Goal: Task Accomplishment & Management: Manage account settings

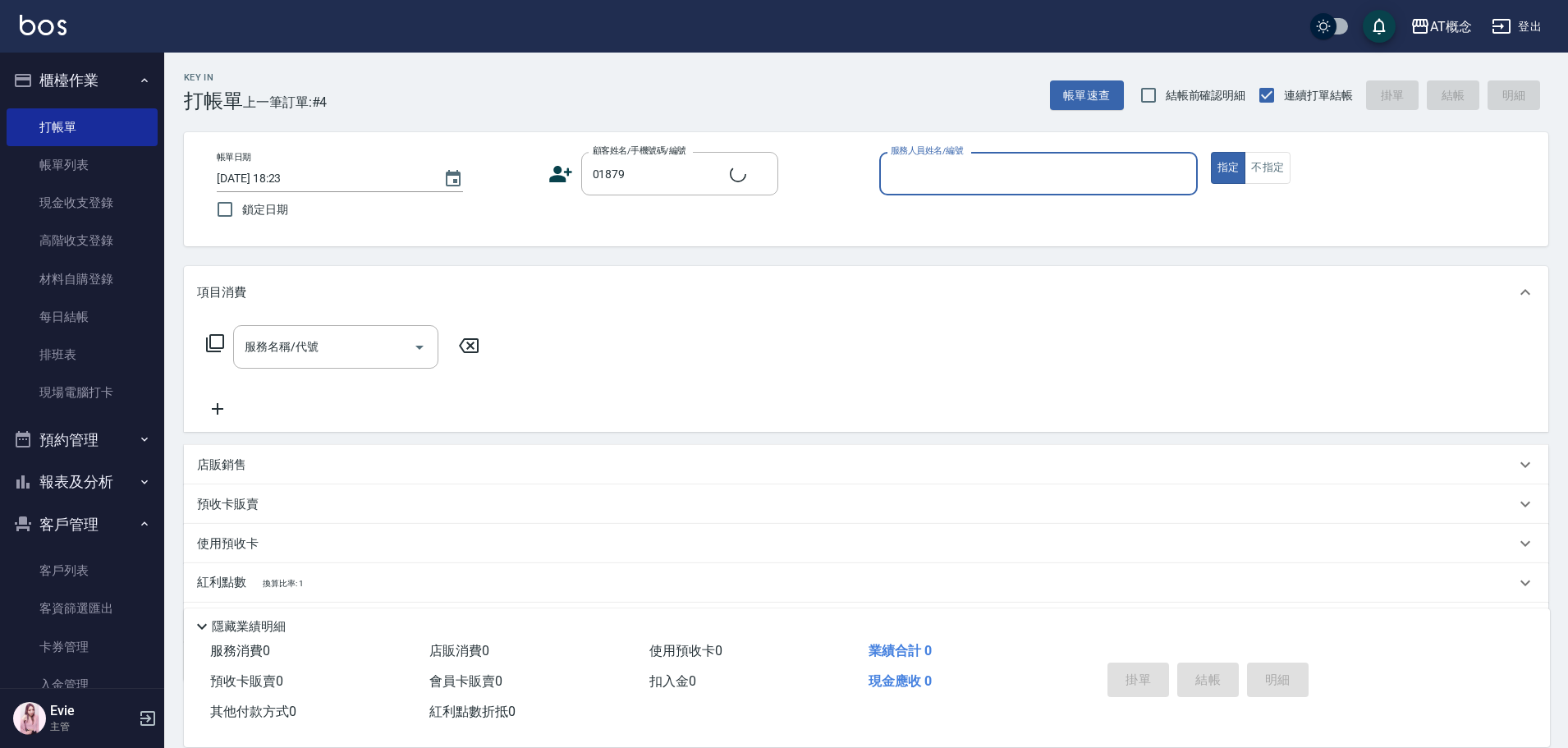
type input "[PERSON_NAME]/0958516916/01879"
type input "[PERSON_NAME]-2"
click at [1211, 152] on button "指定" at bounding box center [1228, 168] width 35 height 32
type button "true"
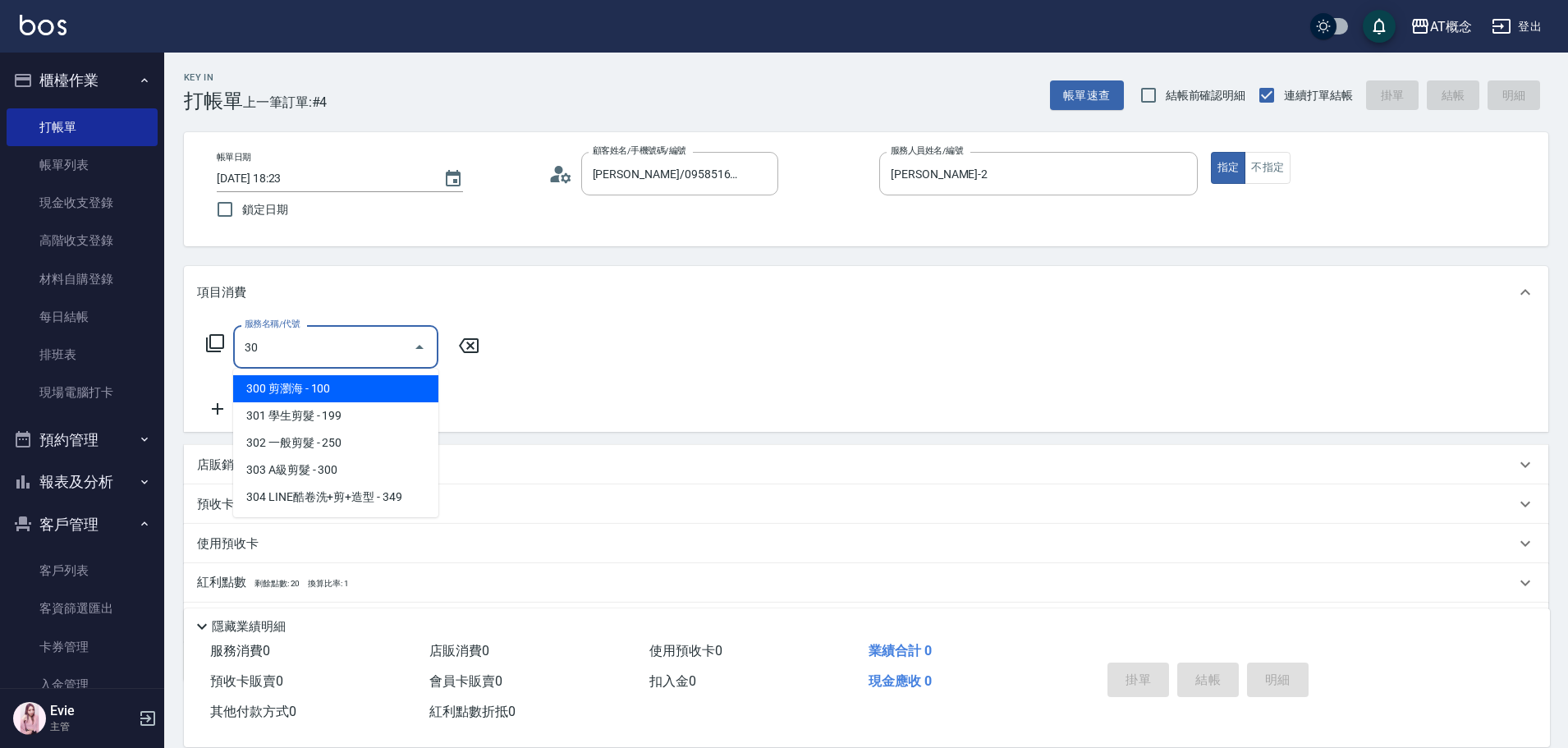
type input "301"
type input "10"
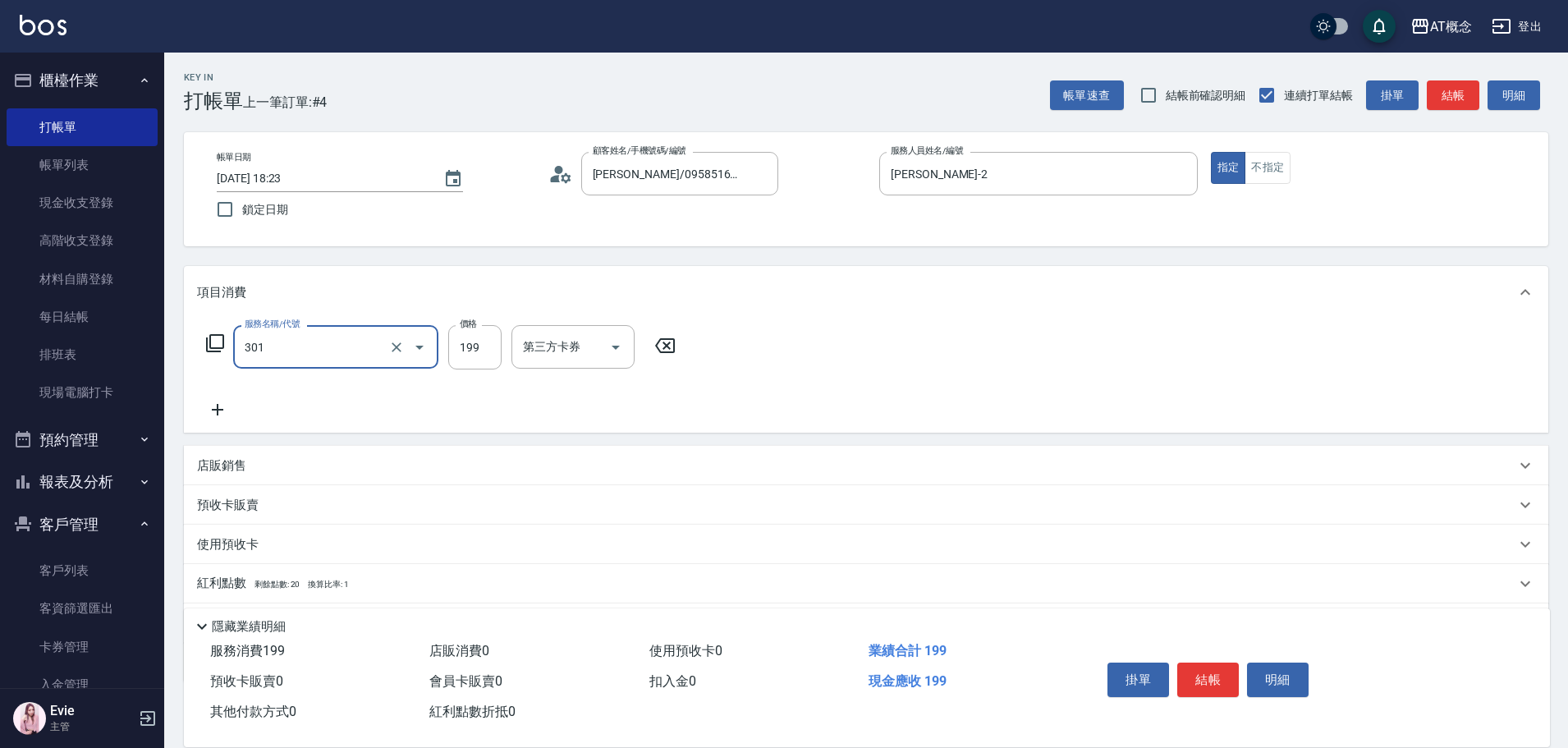
type input "301 學生剪髮(301)"
type input "0"
click at [393, 348] on icon "Clear" at bounding box center [396, 347] width 16 height 16
type input "0"
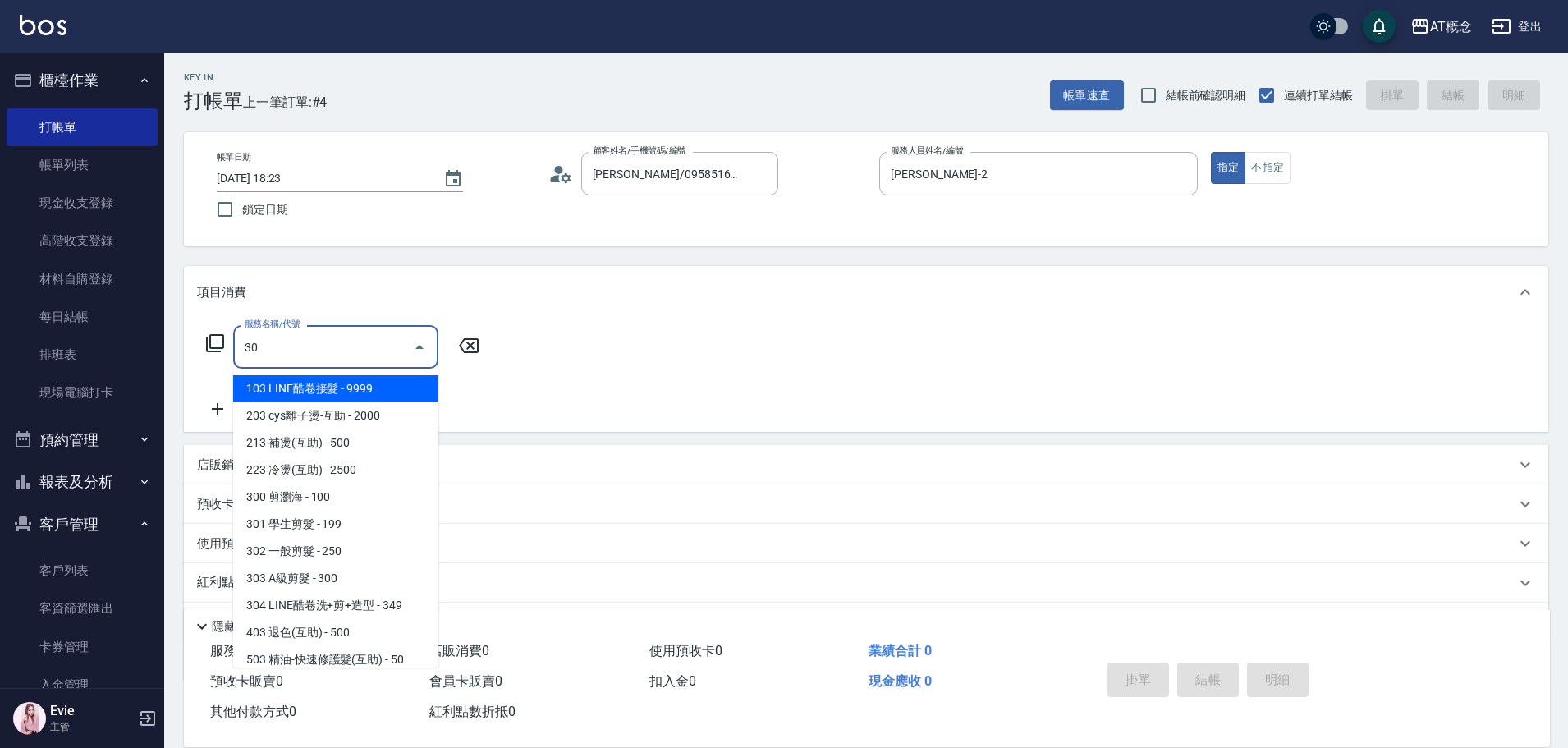
type input "302"
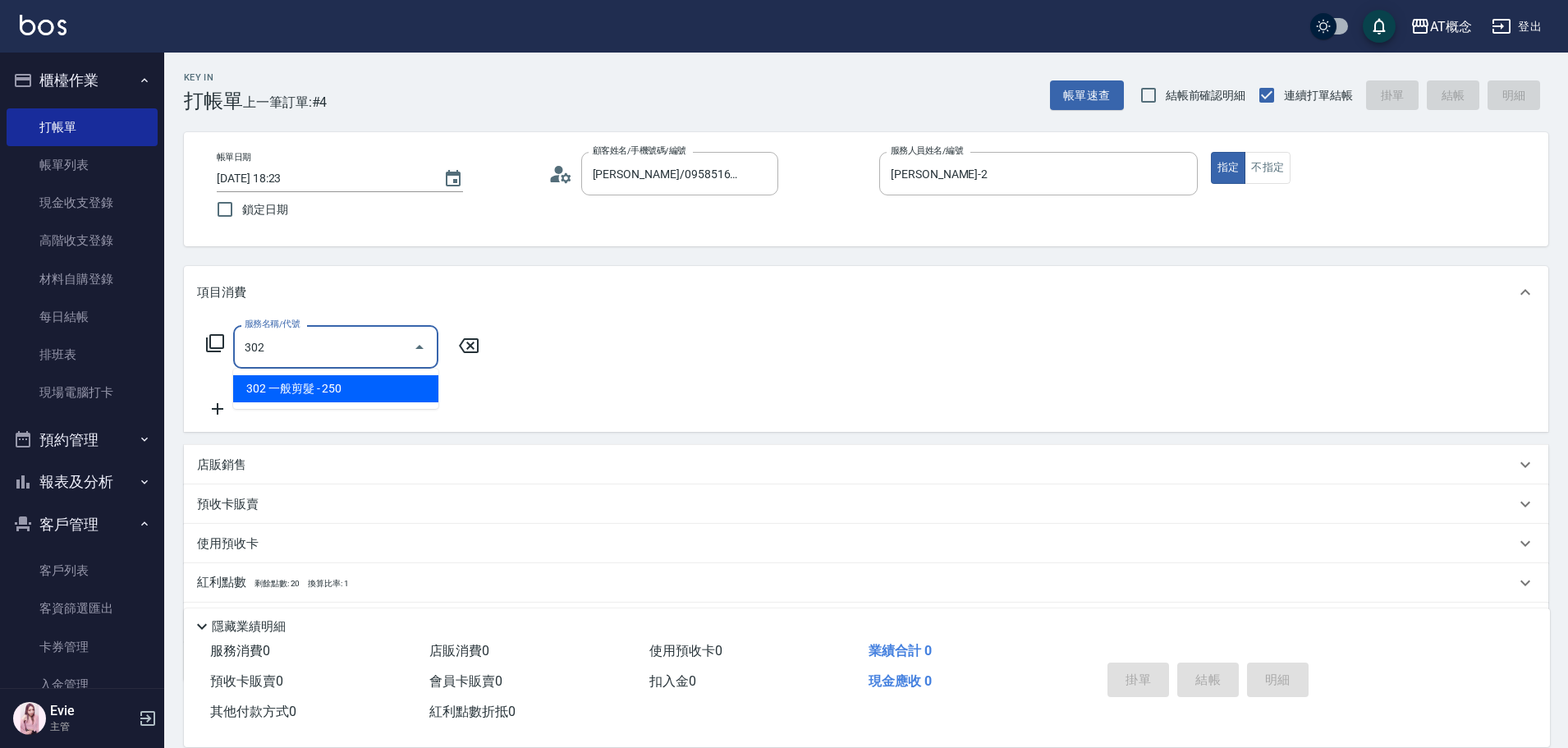
type input "20"
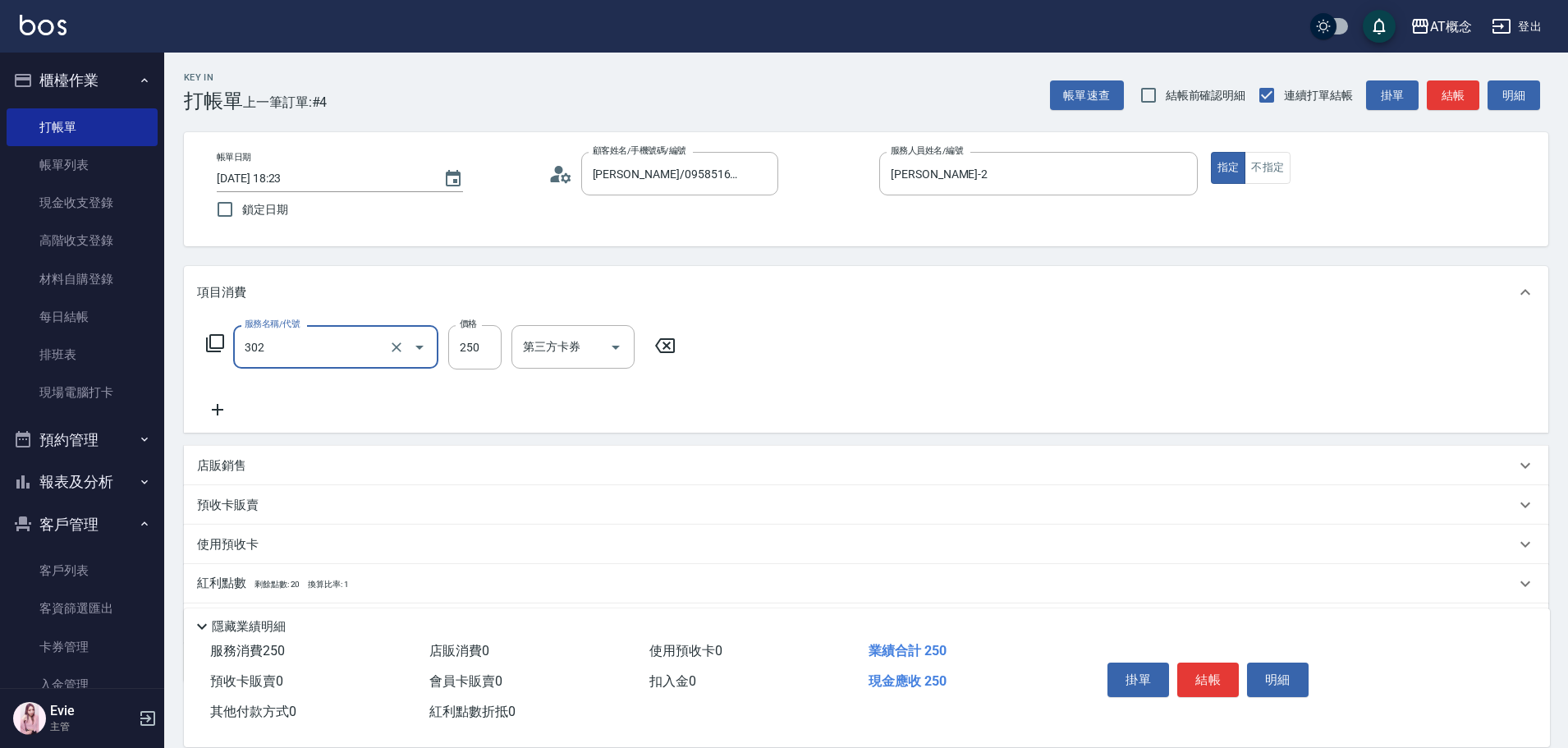
type input "302 一般剪髮(302)"
type input "0"
type input "20"
type input "200"
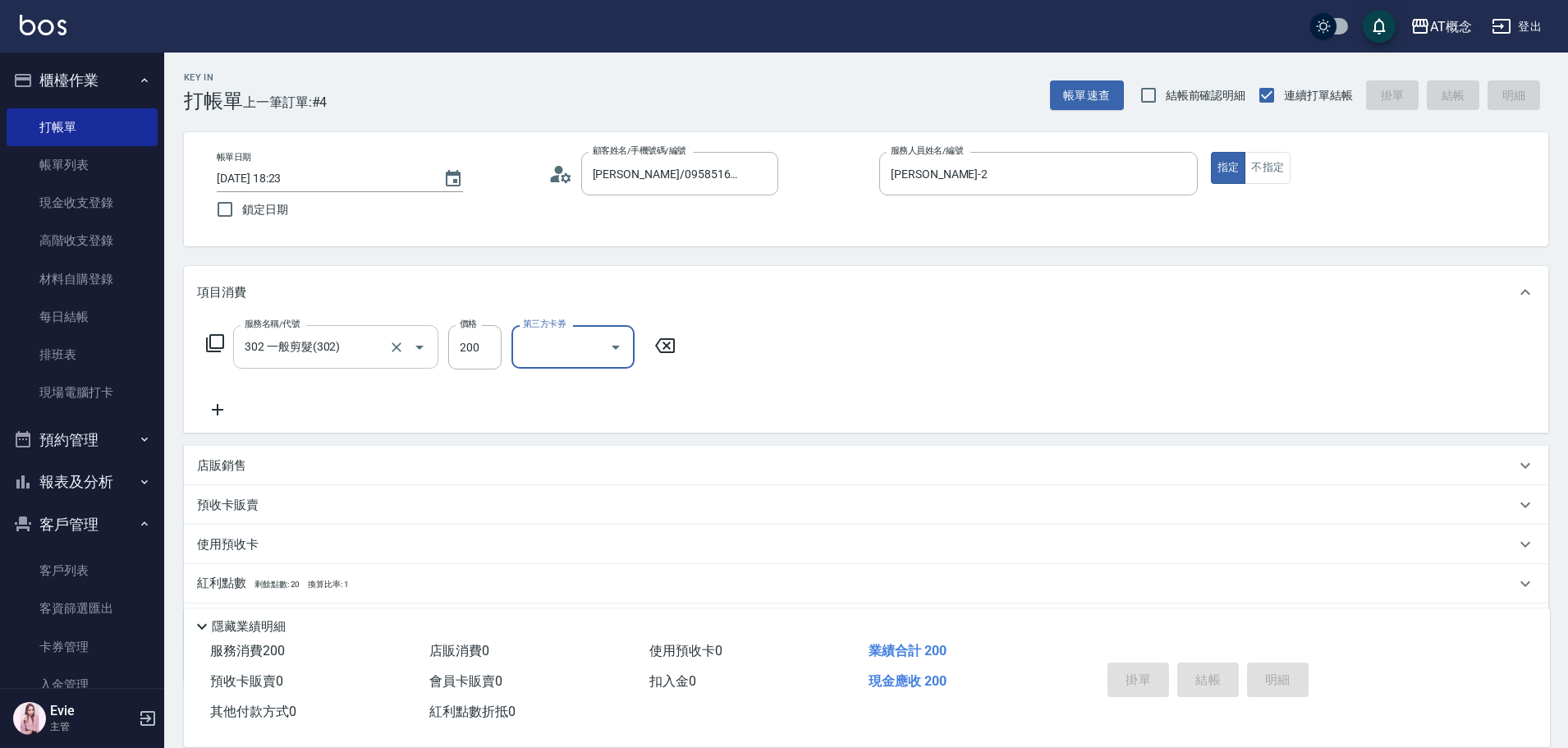
type input "[DATE] 20:00"
type input "0"
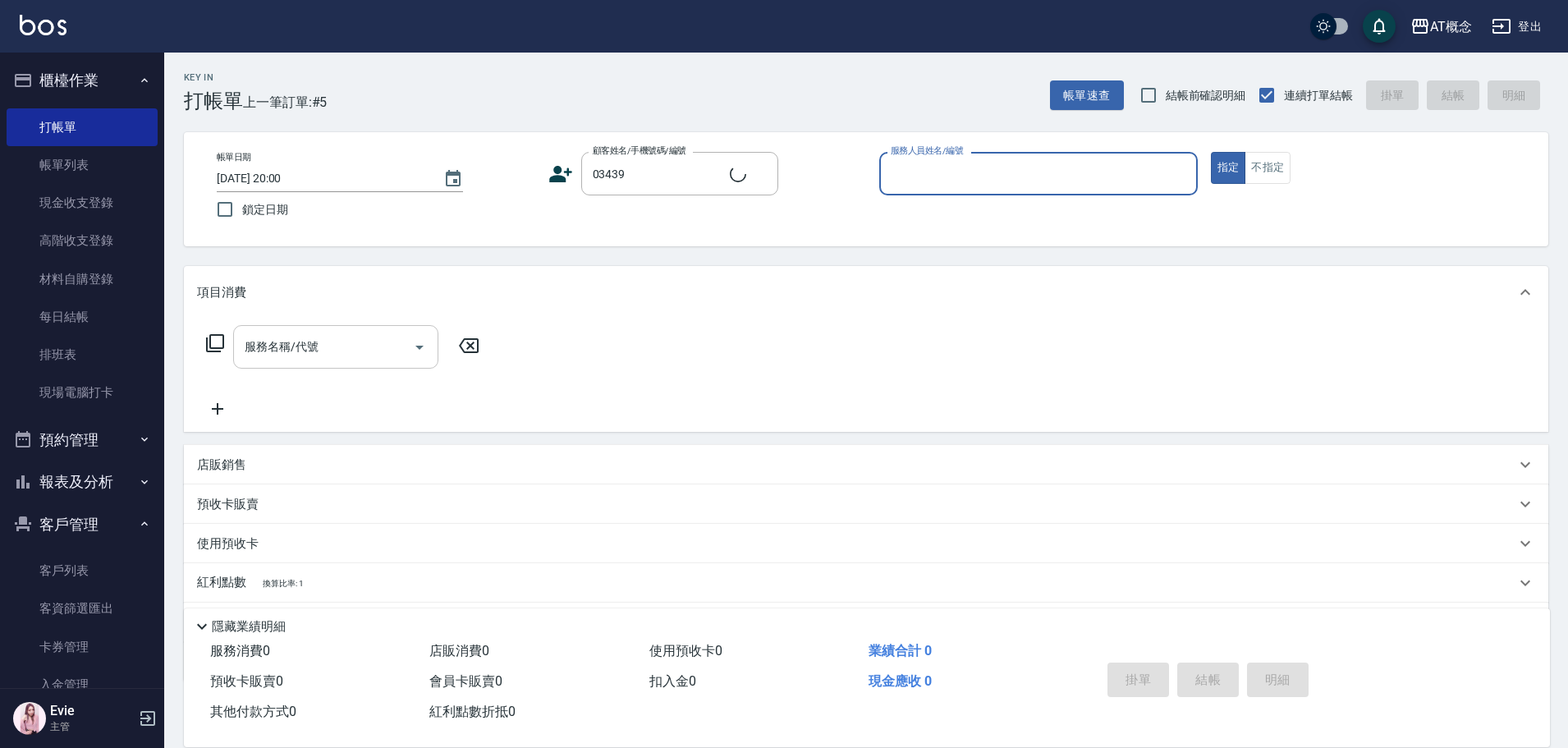
type input "[PERSON_NAME]/0908656602/03439"
type input "[PERSON_NAME]-2"
click at [1211, 152] on button "指定" at bounding box center [1228, 168] width 35 height 32
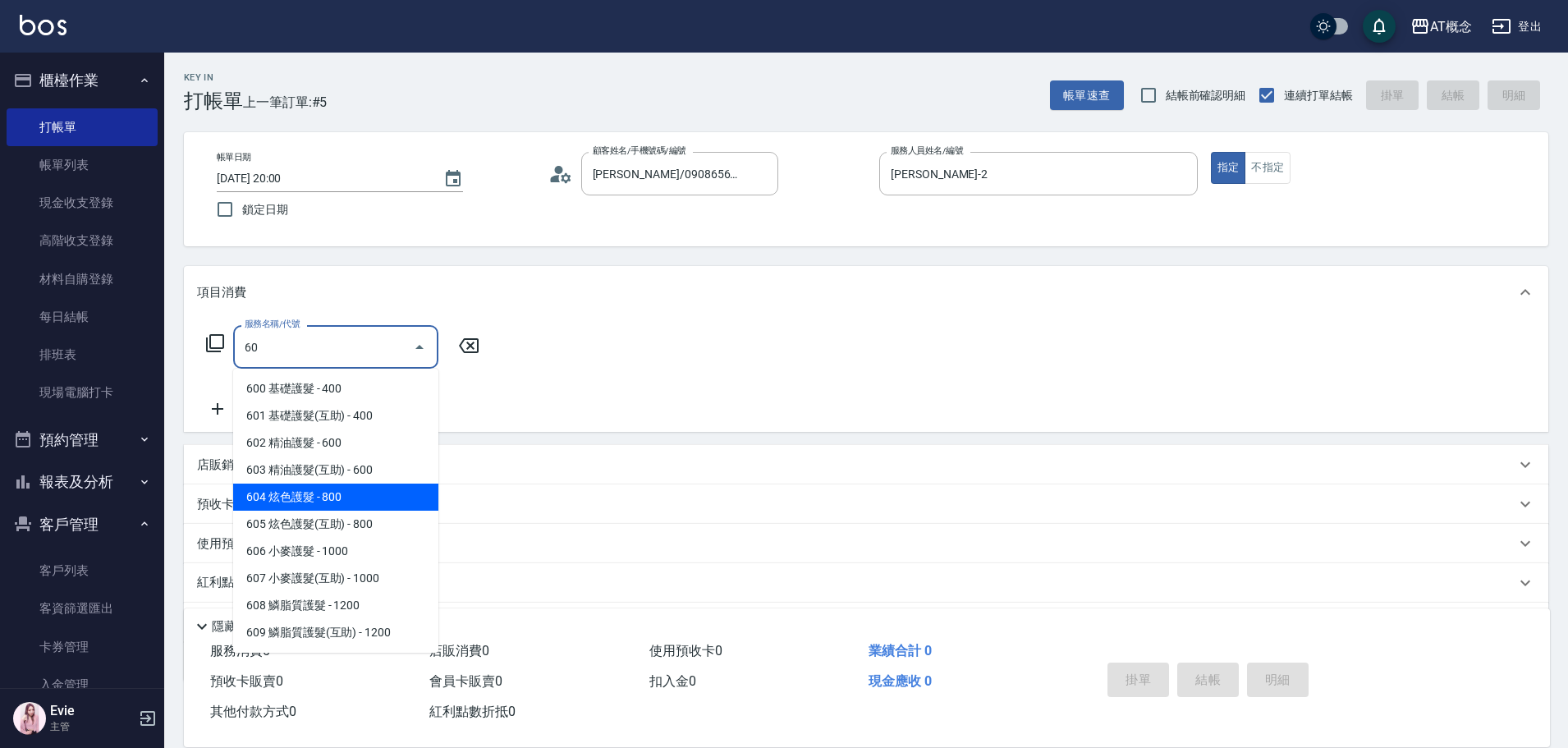
type input "604 炫色護髮(604)"
type input "80"
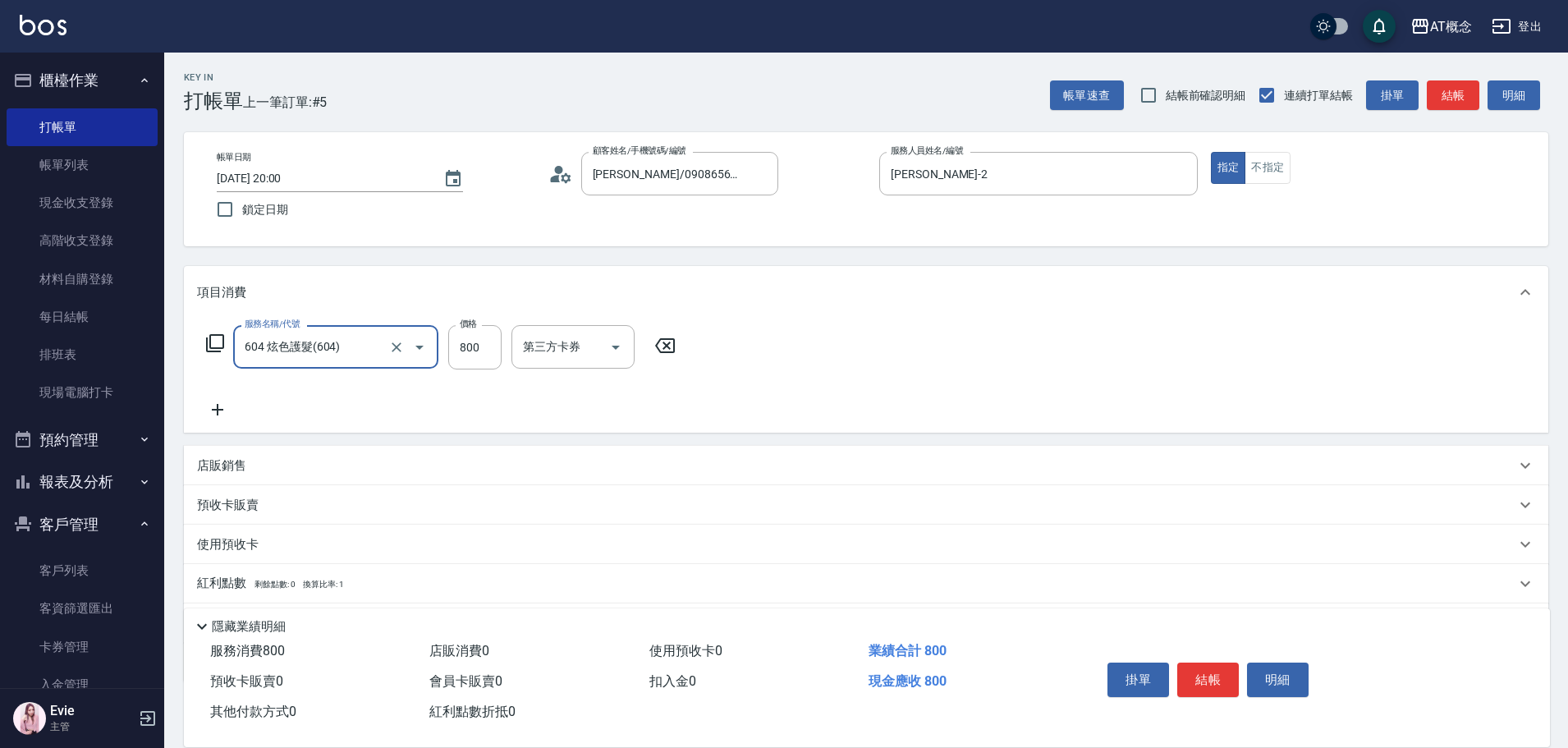
type input "604 炫色護髮(604)"
type input "0"
type input "970"
type input "90"
type input "970"
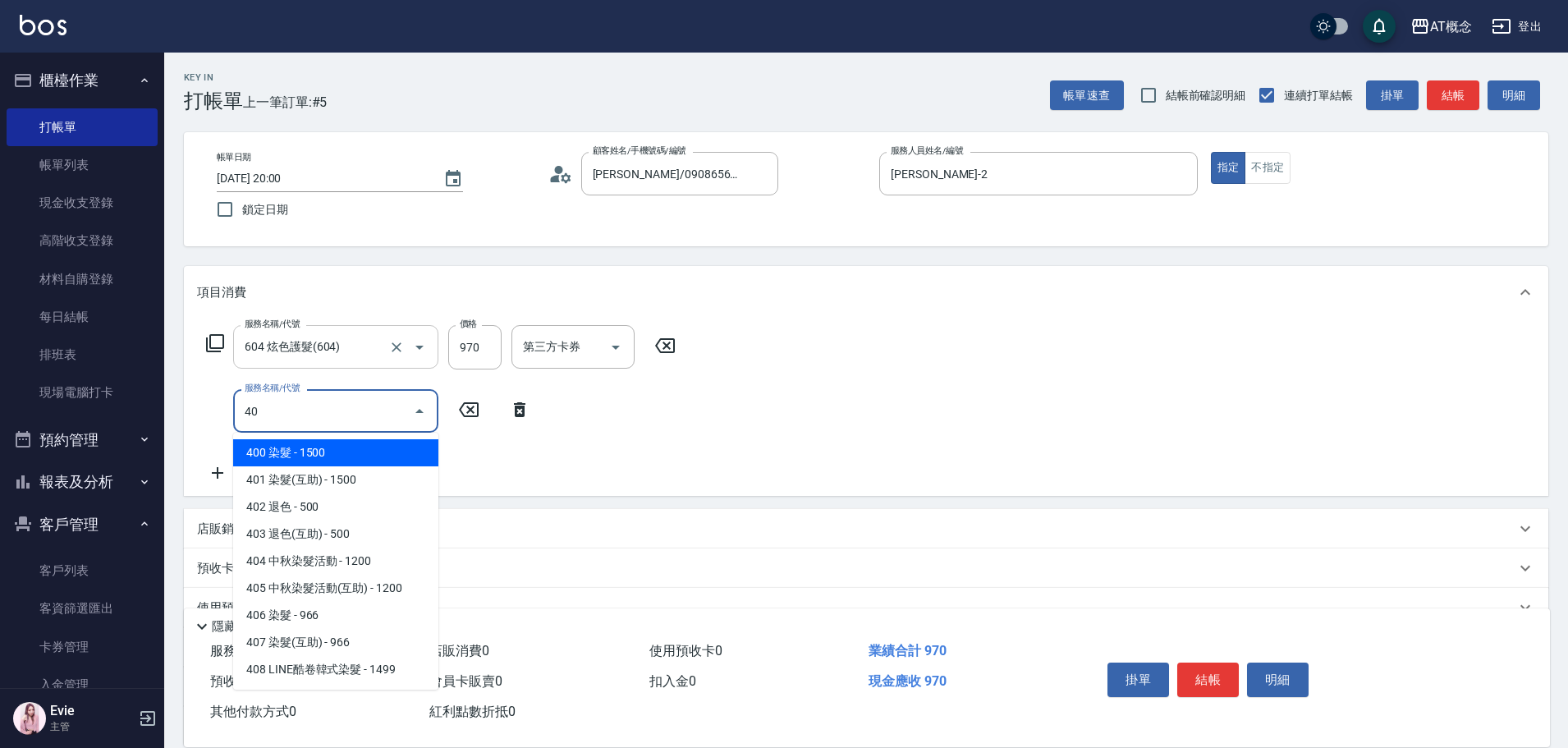
type input "400"
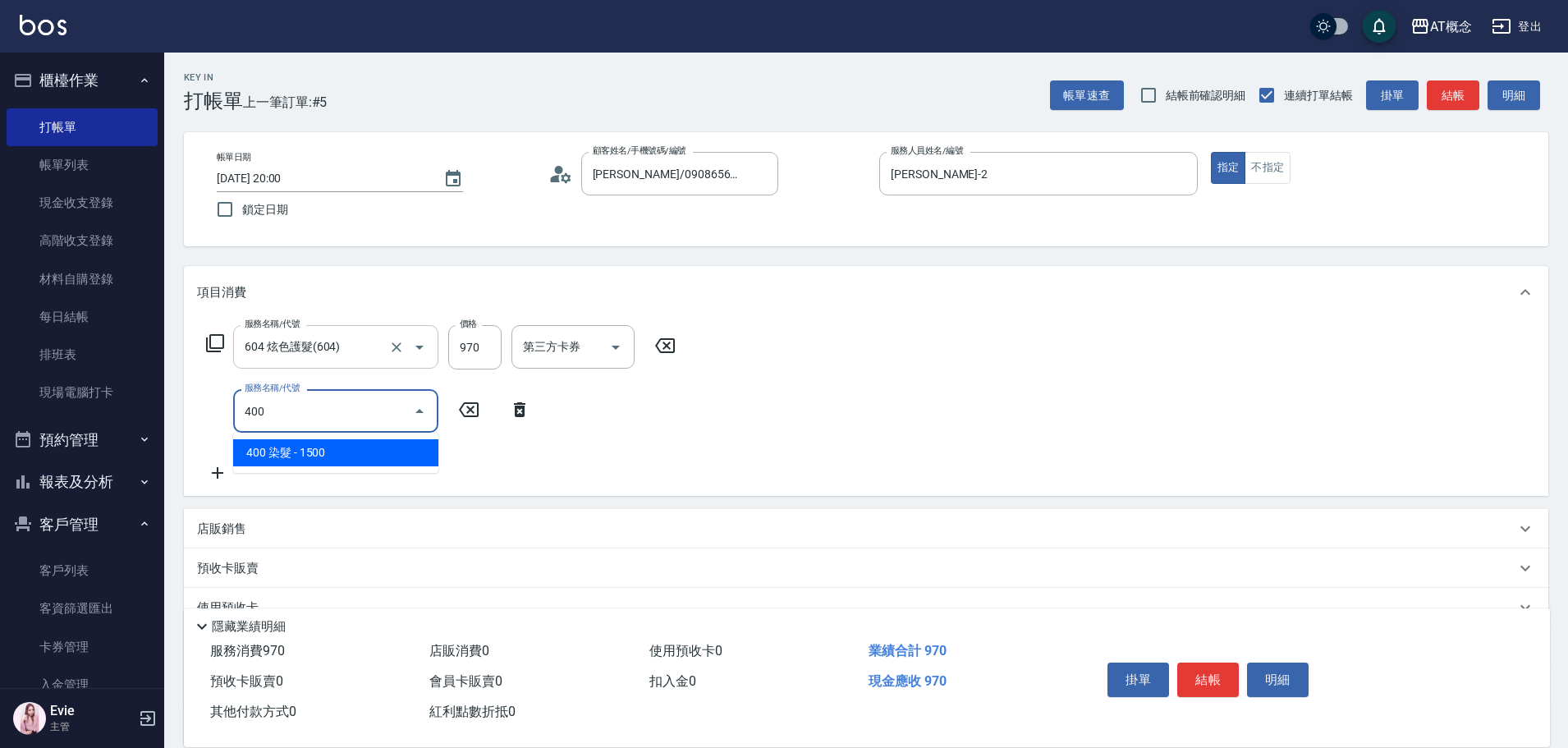
type input "240"
type input "400 染髮(400)"
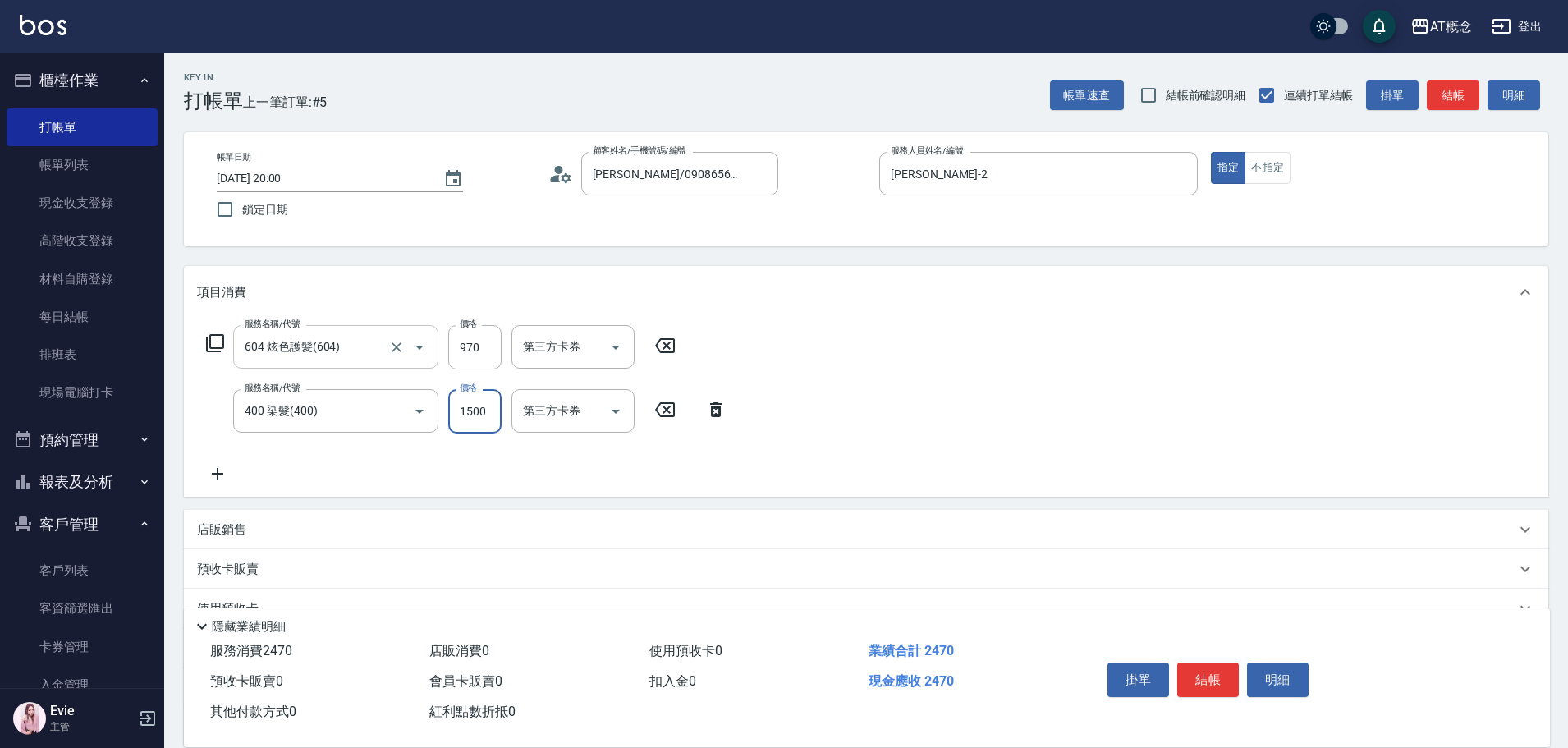
type input "90"
type input "17"
type input "110"
type input "179"
type input "270"
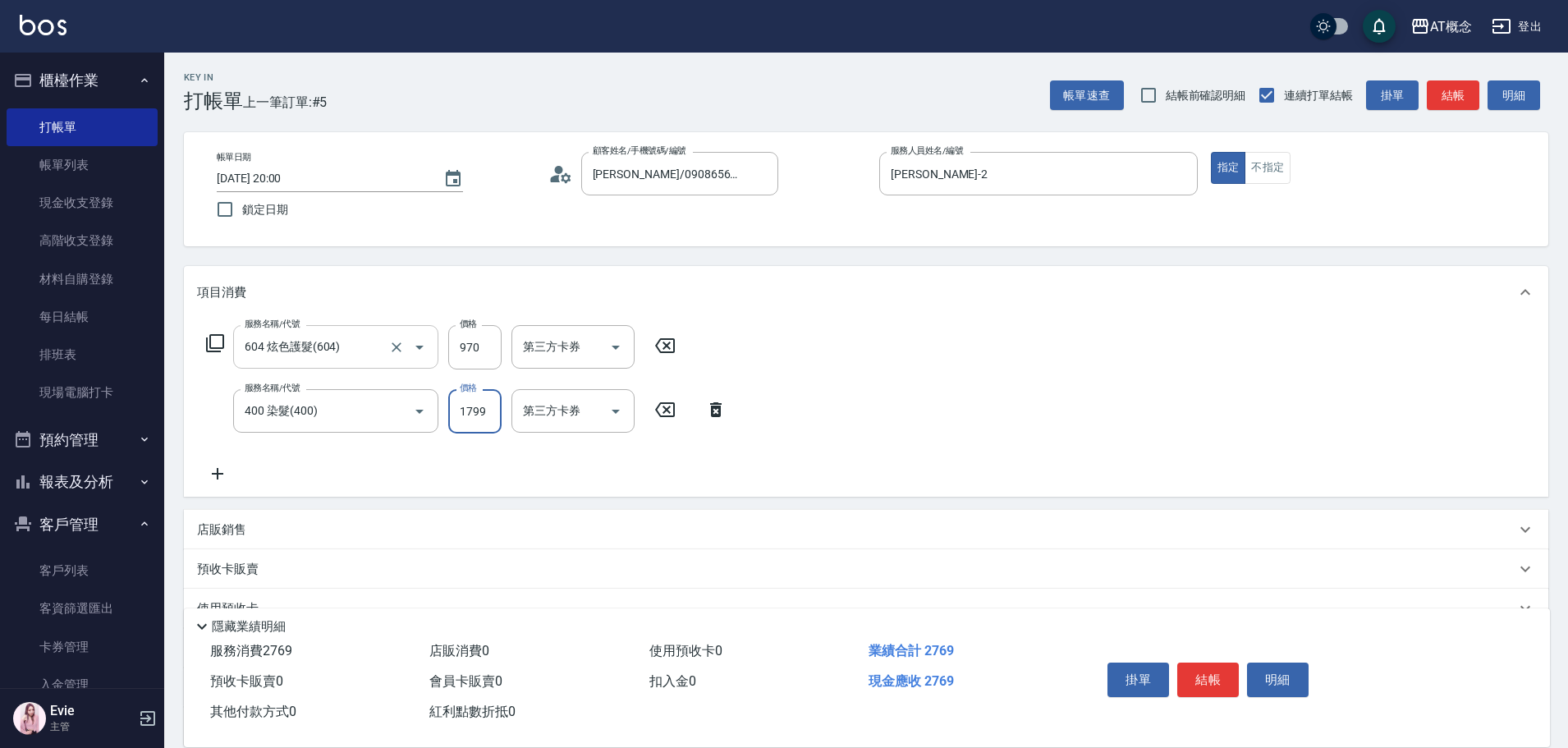
type input "1799"
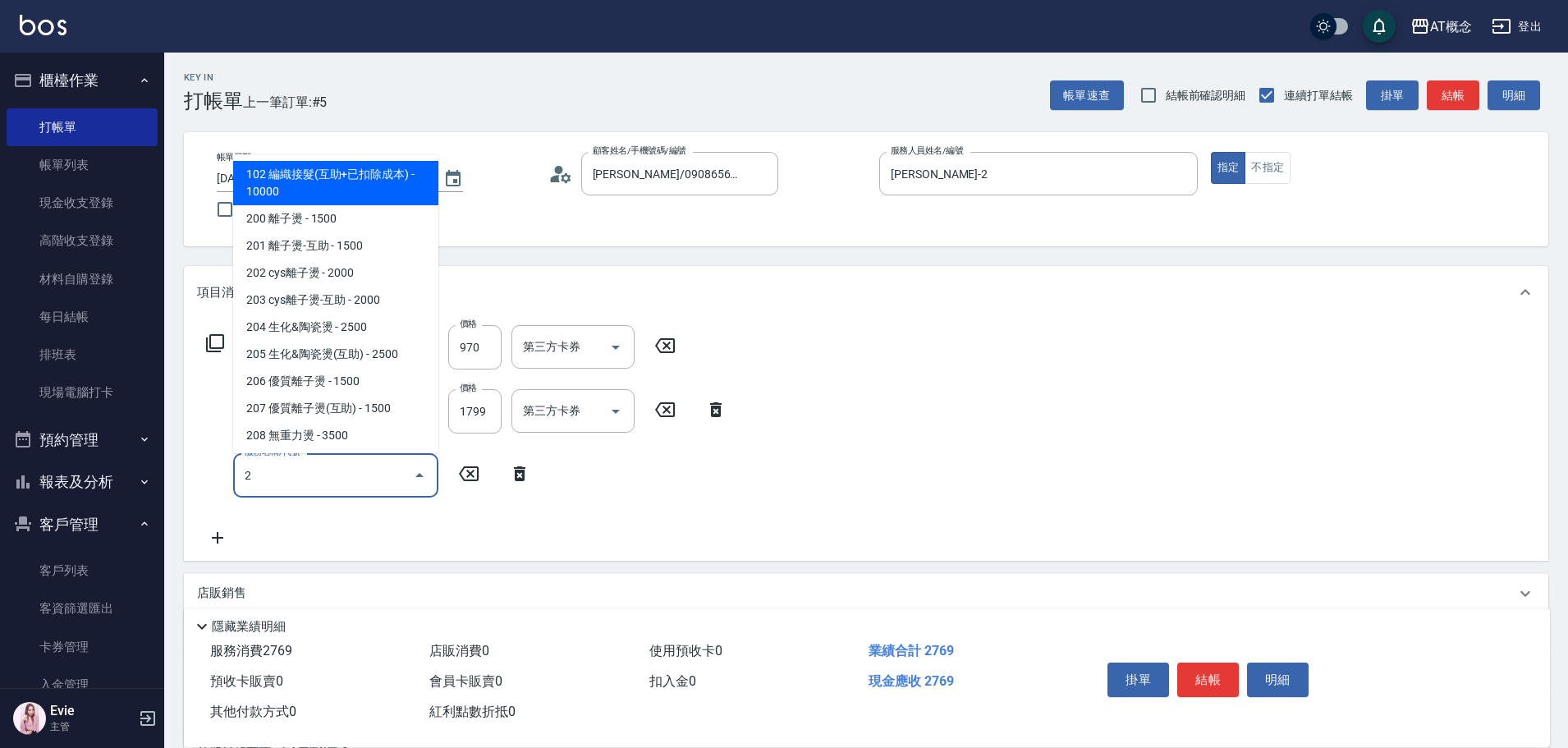
type input "20"
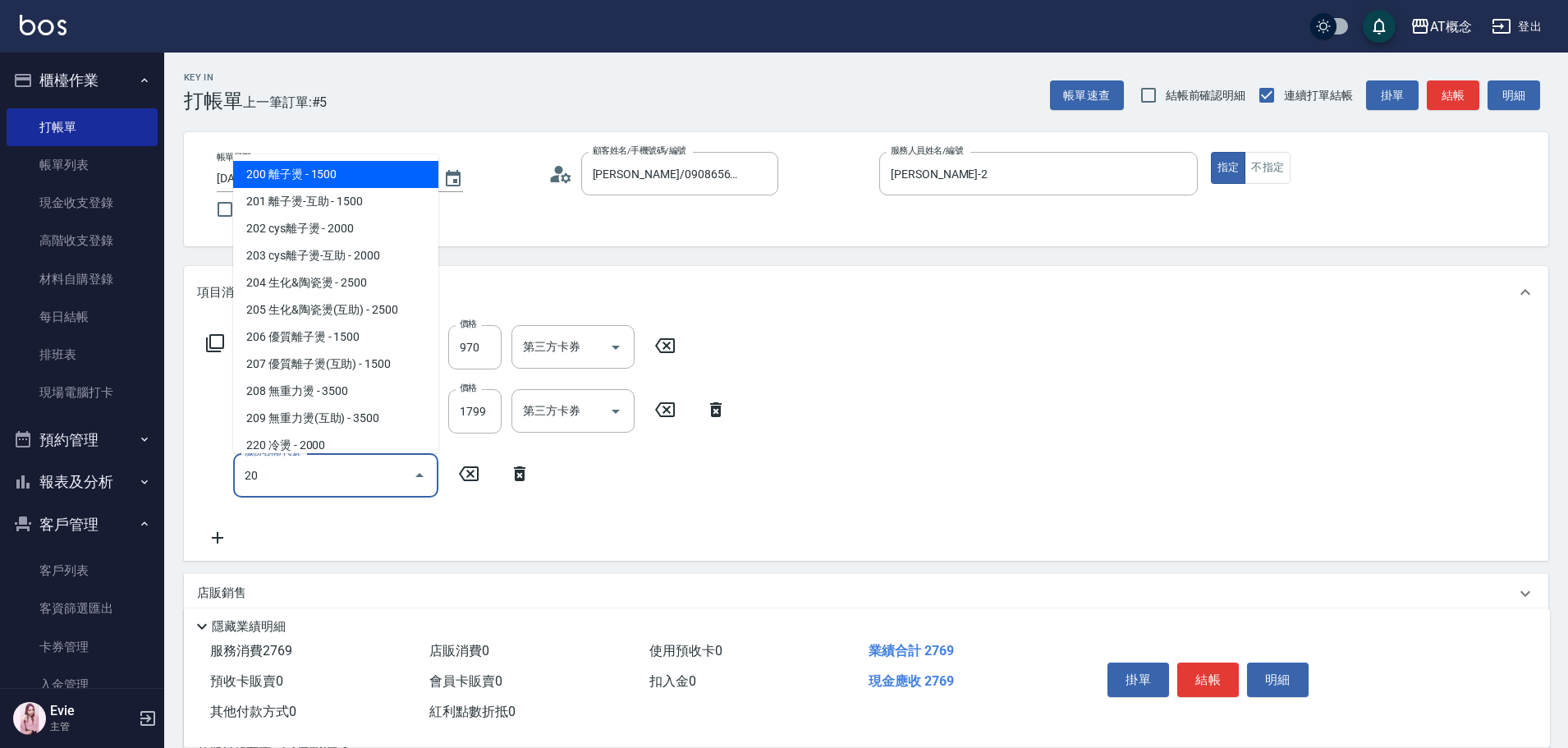
type input "420"
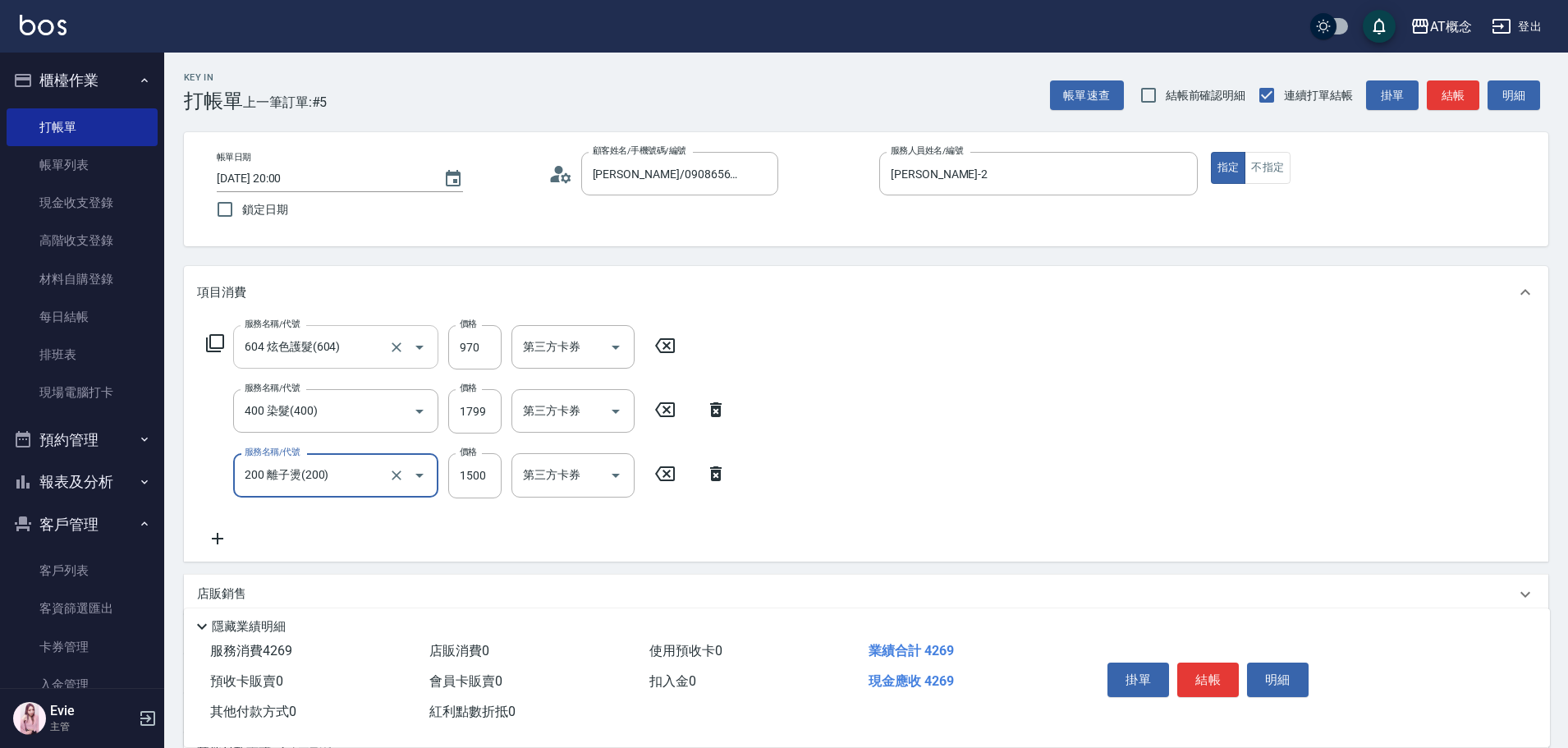
type input "200 離子燙(200)"
type input "270"
type input "19"
type input "290"
type input "199"
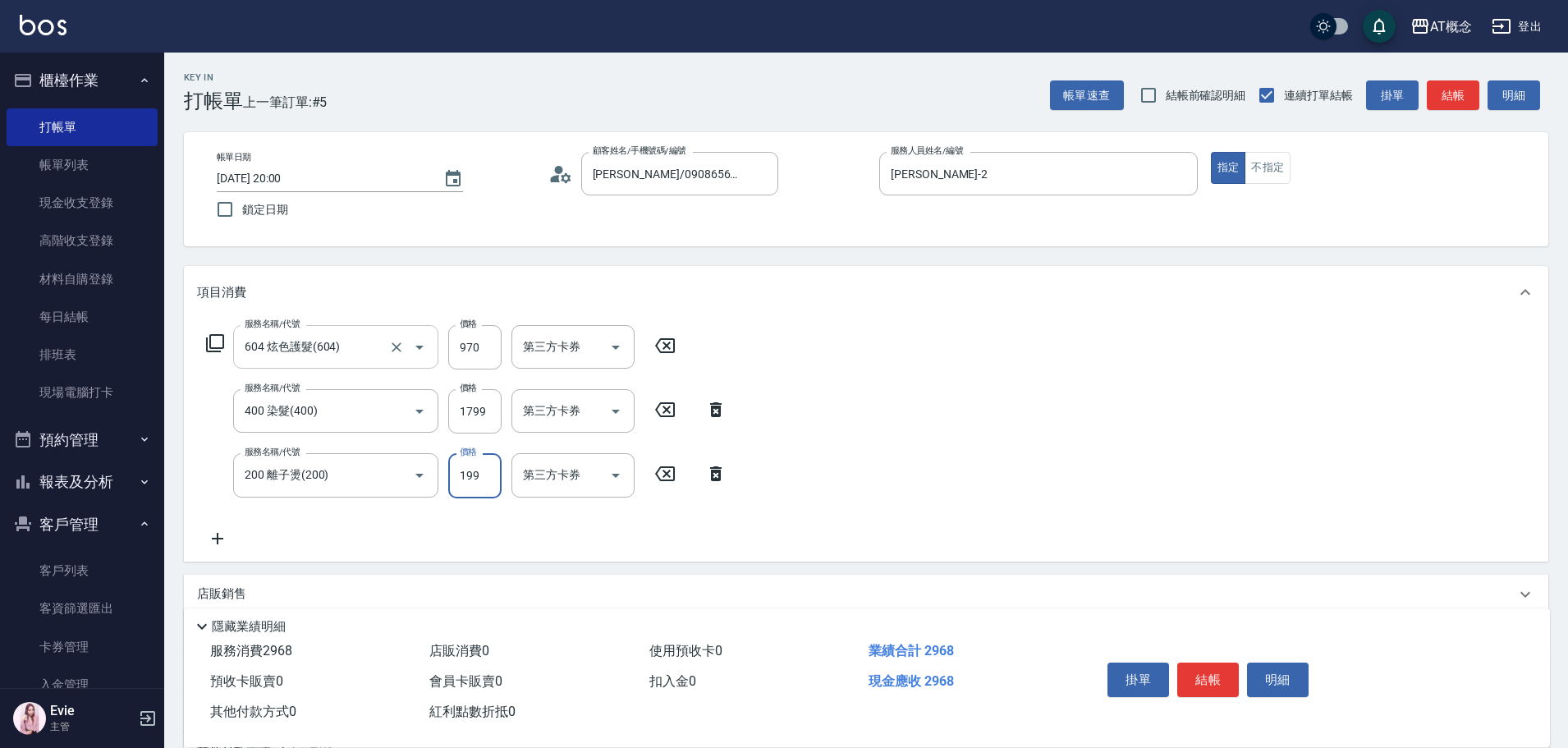
type input "470"
type input "1999"
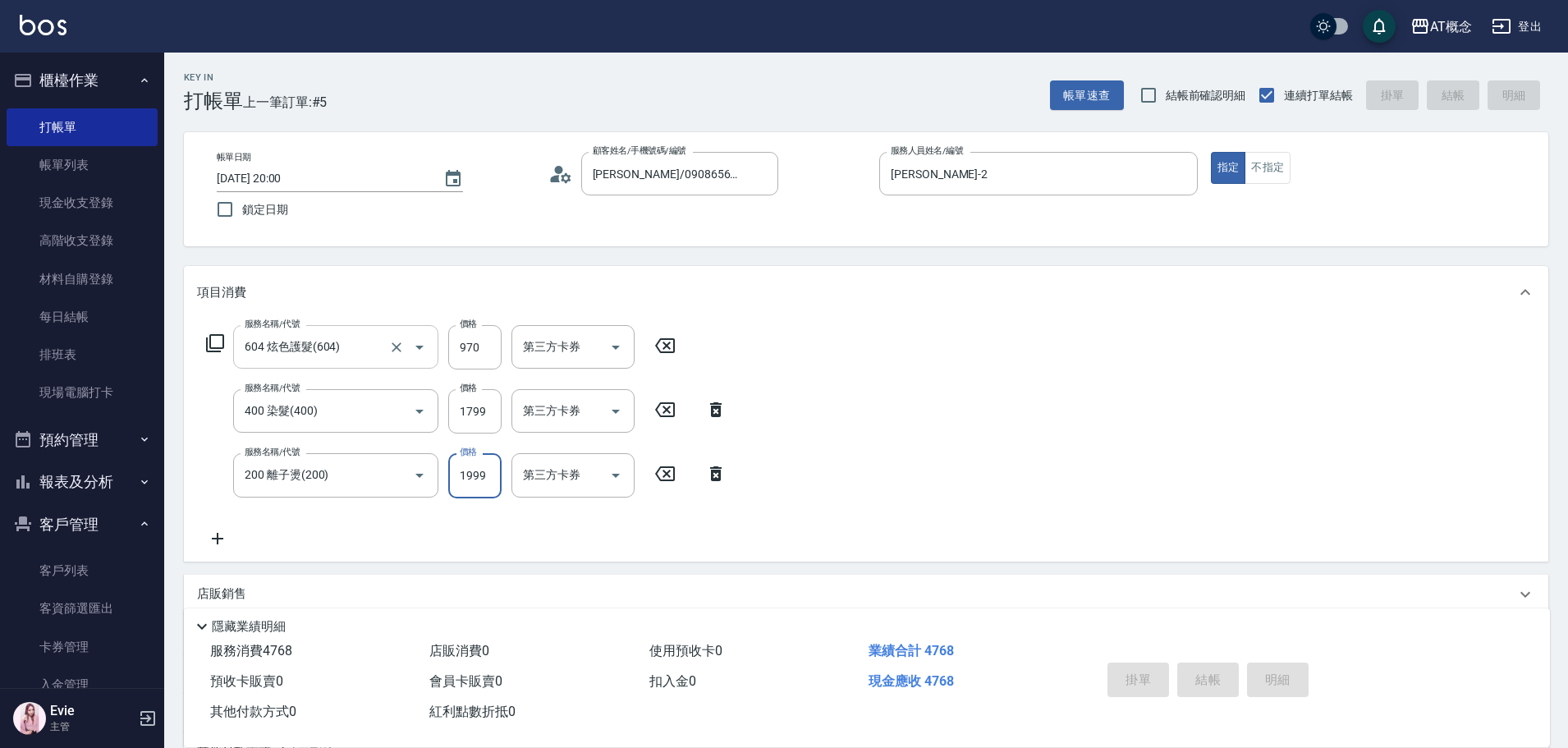
type input "[DATE] 20:01"
type input "0"
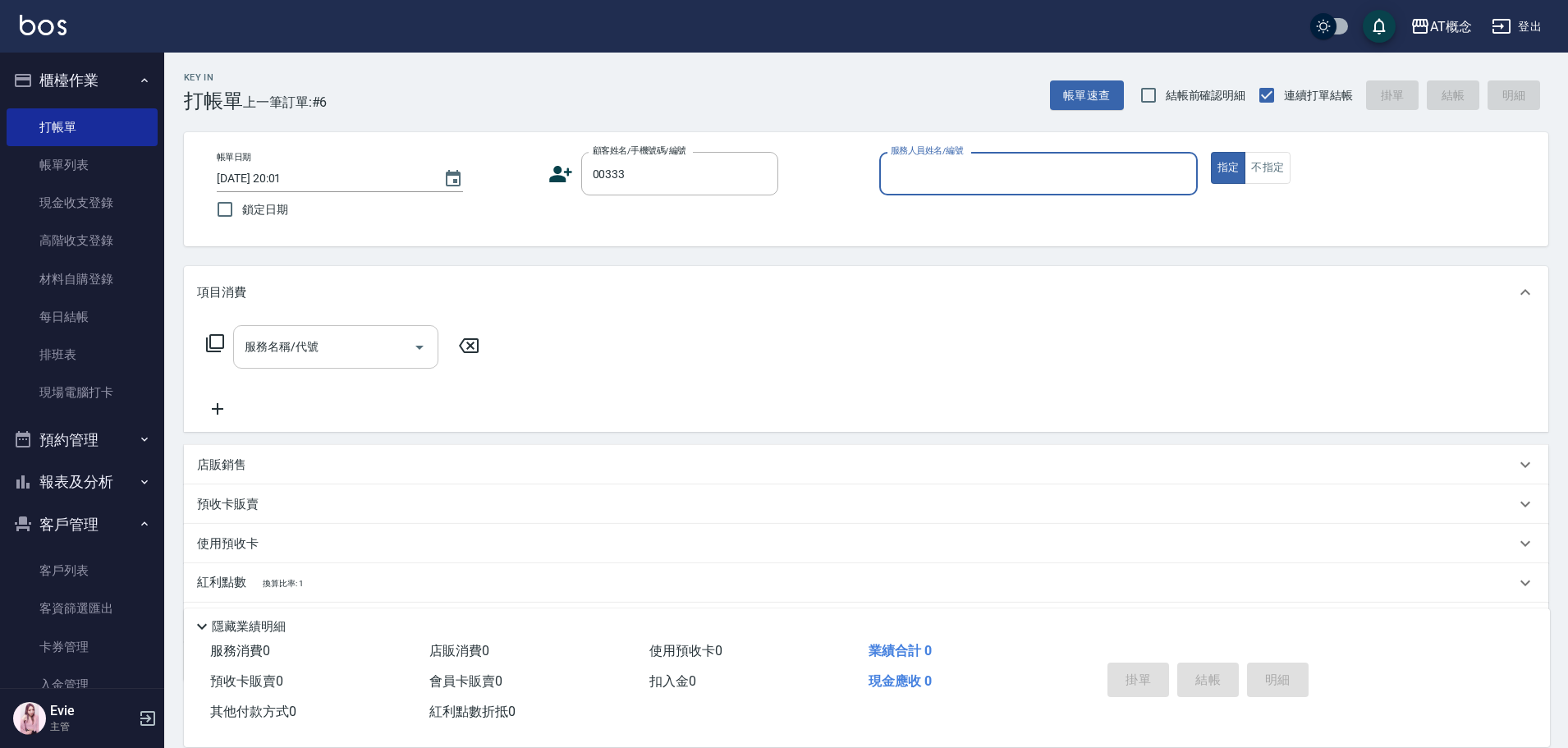
type input "[PERSON_NAME]/0916521767/00333"
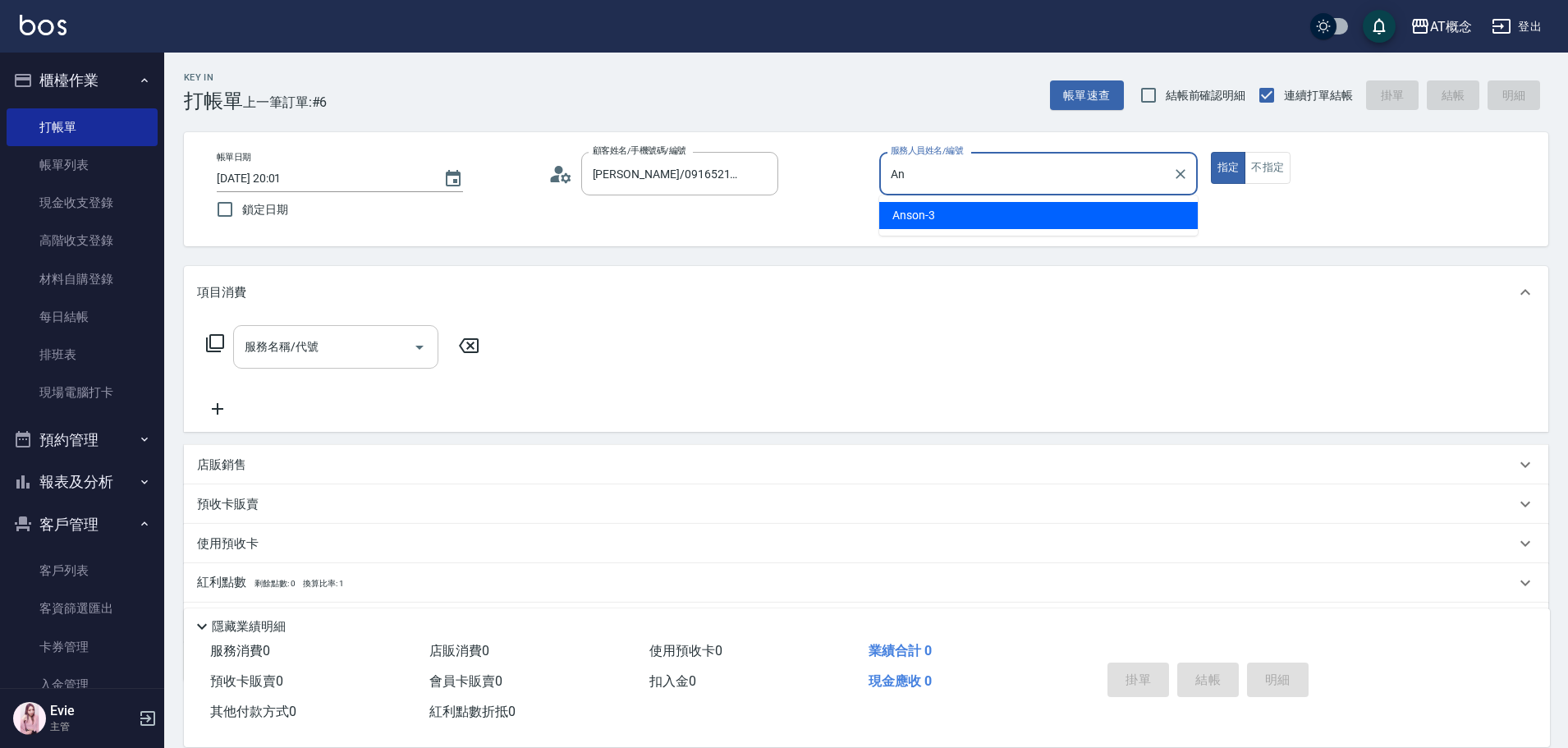
type input "A"
type input "Becky-13"
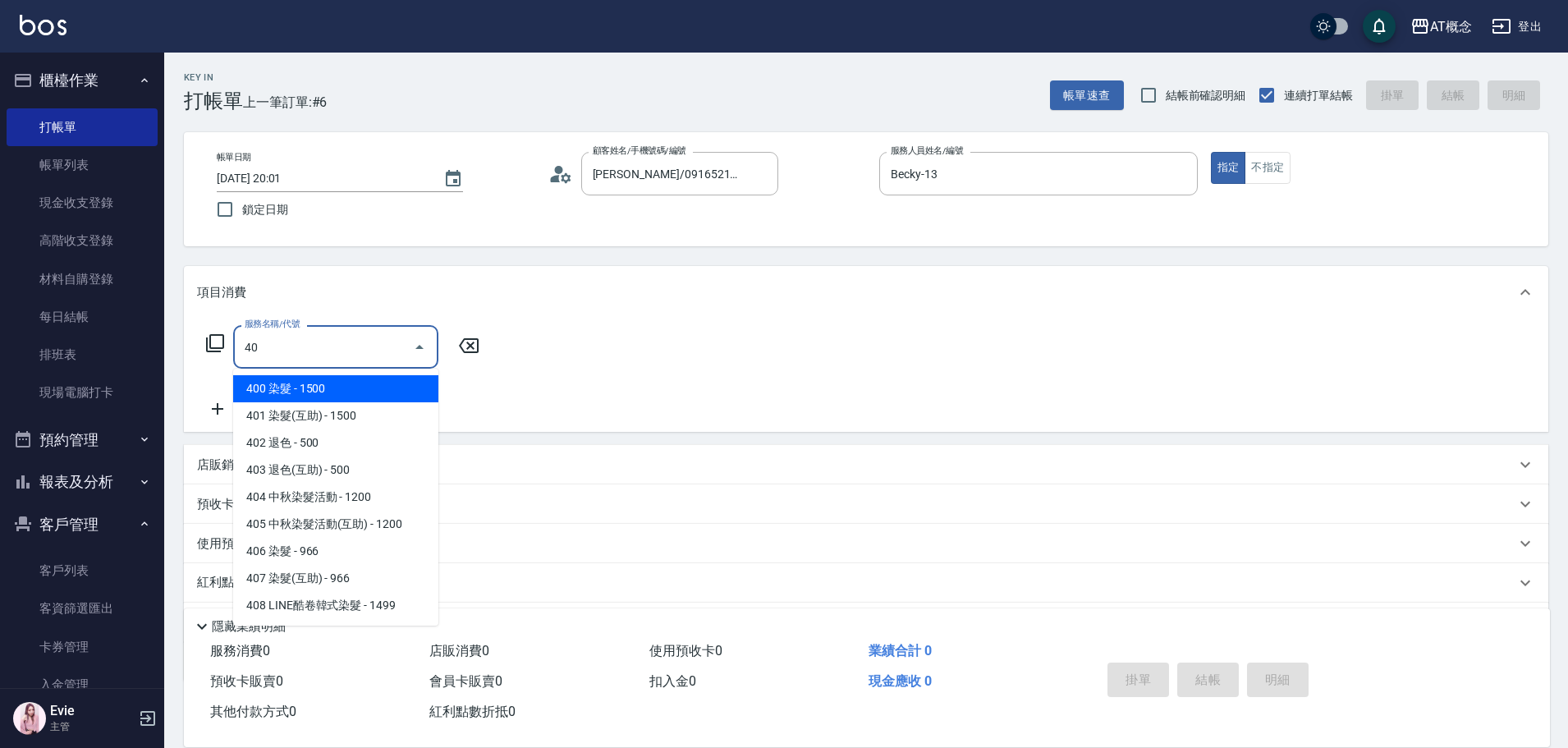
type input "401"
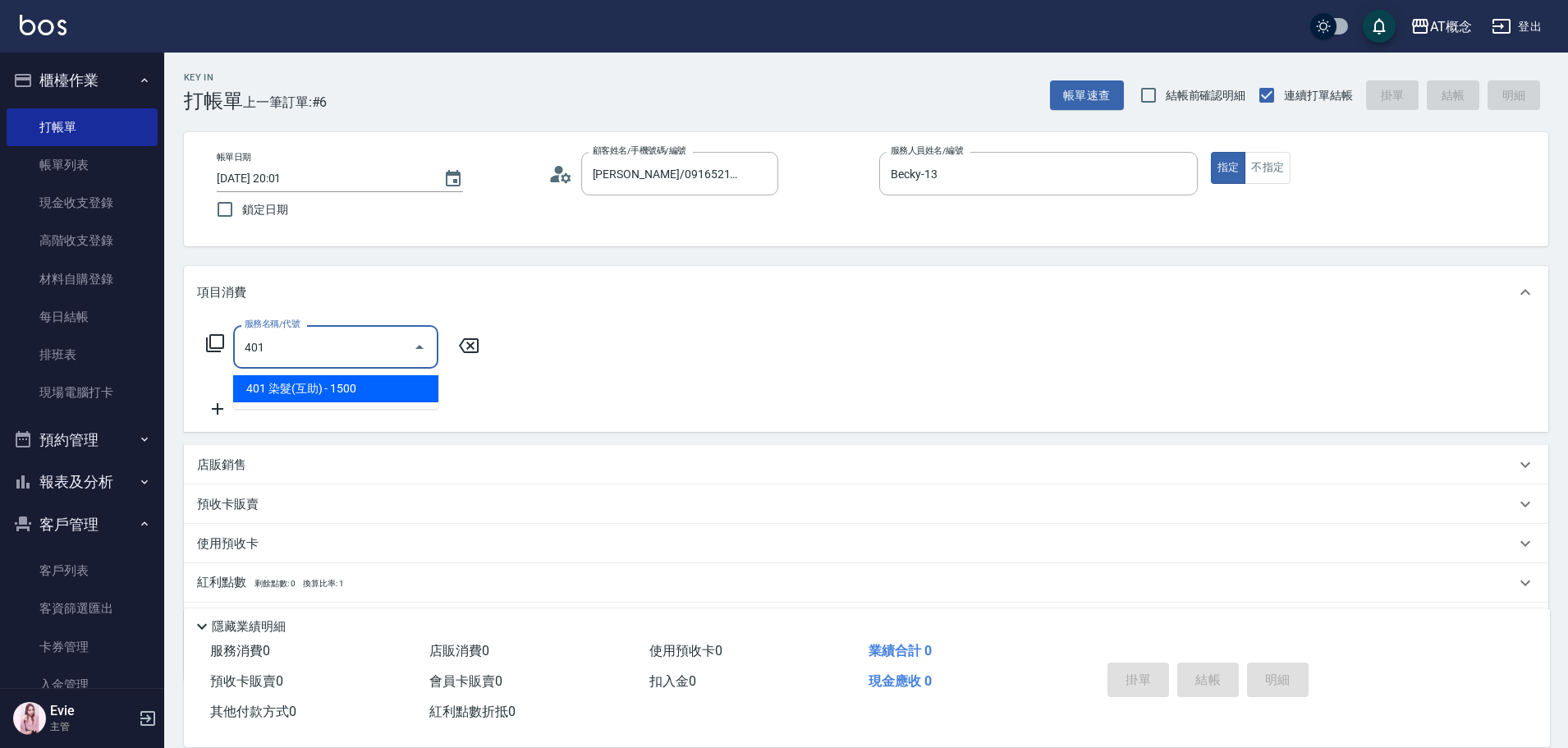
type input "150"
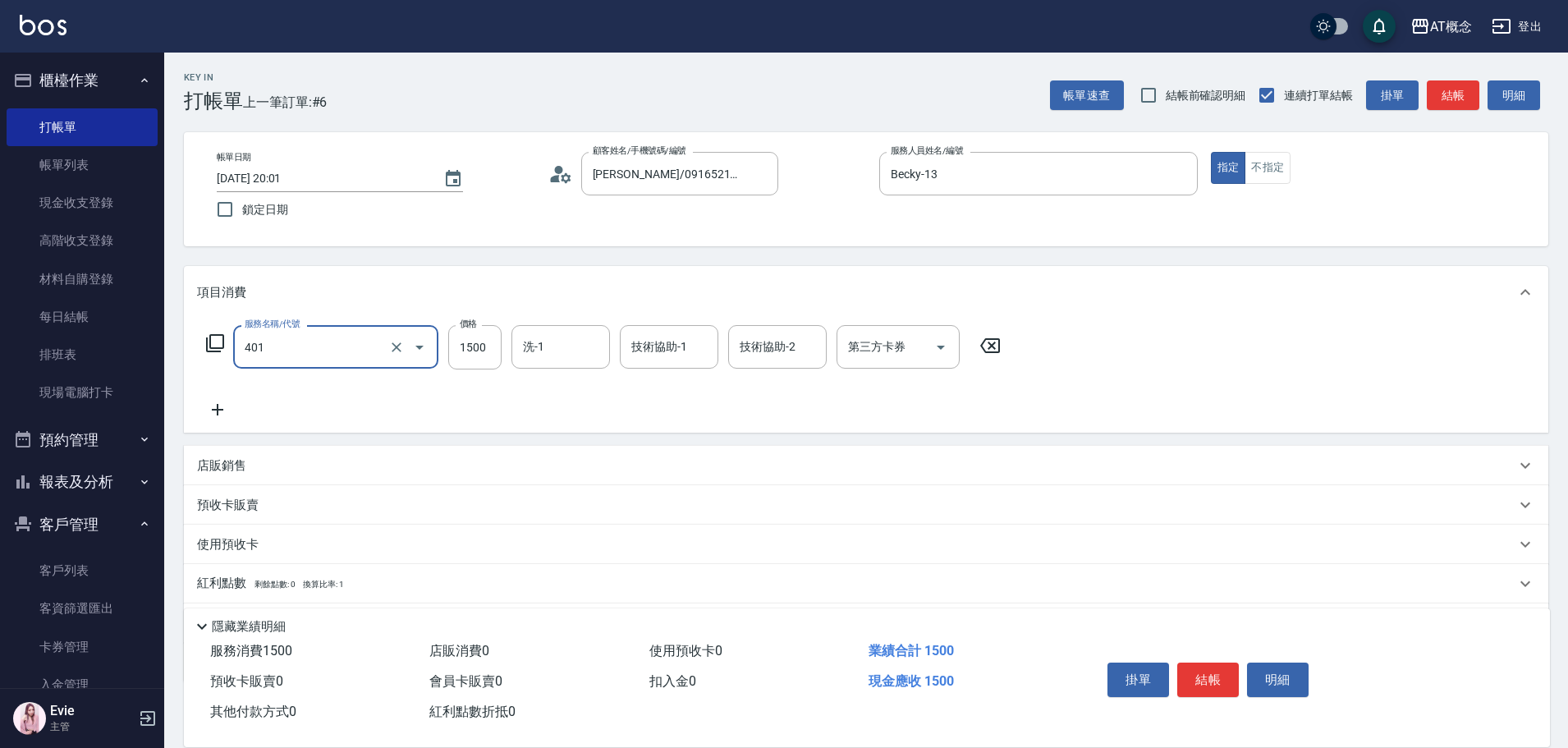
type input "401 染髮(互助)(401)"
type input "0"
type input "35"
type input "30"
type input "350"
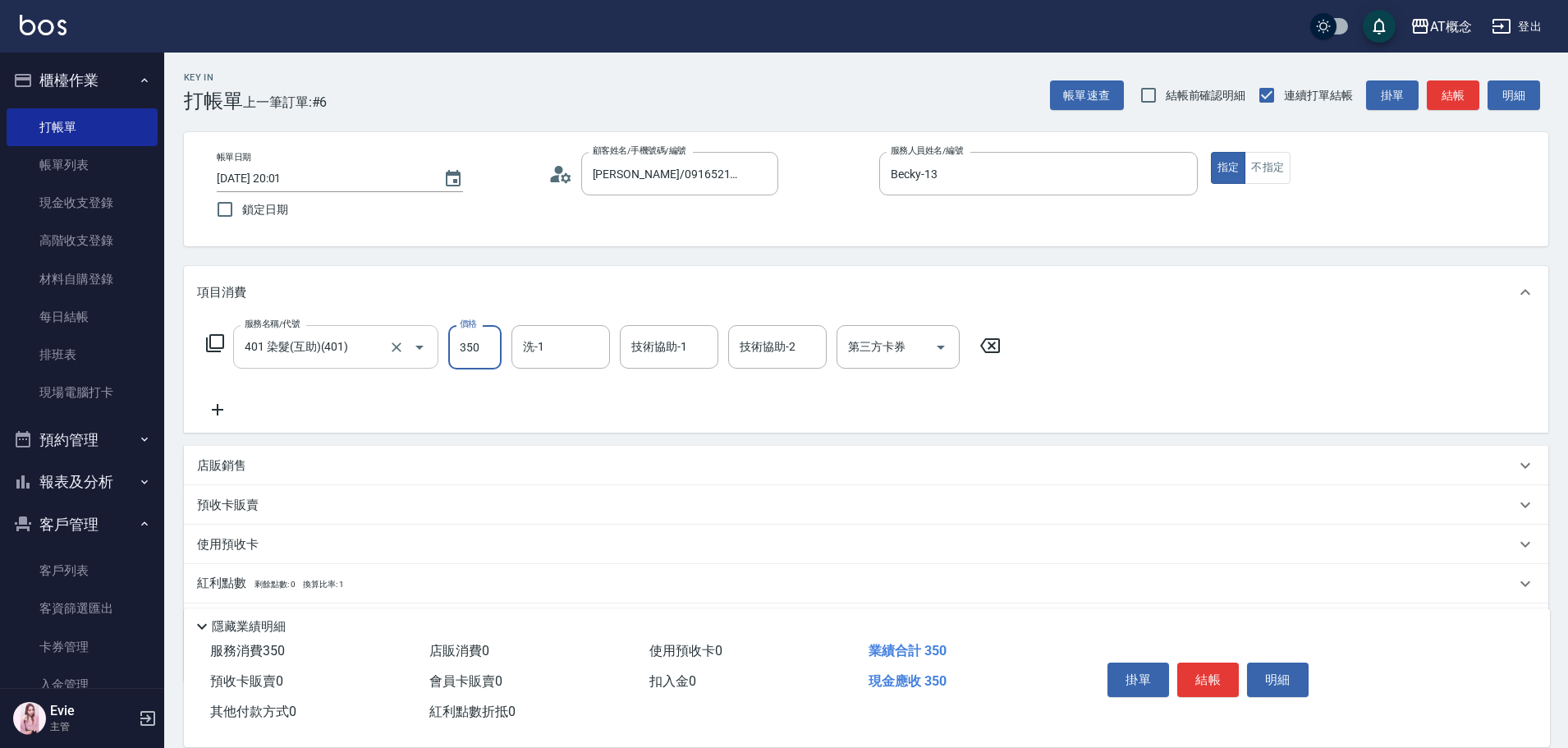
type input "350"
type input "3500"
type input "小不-29"
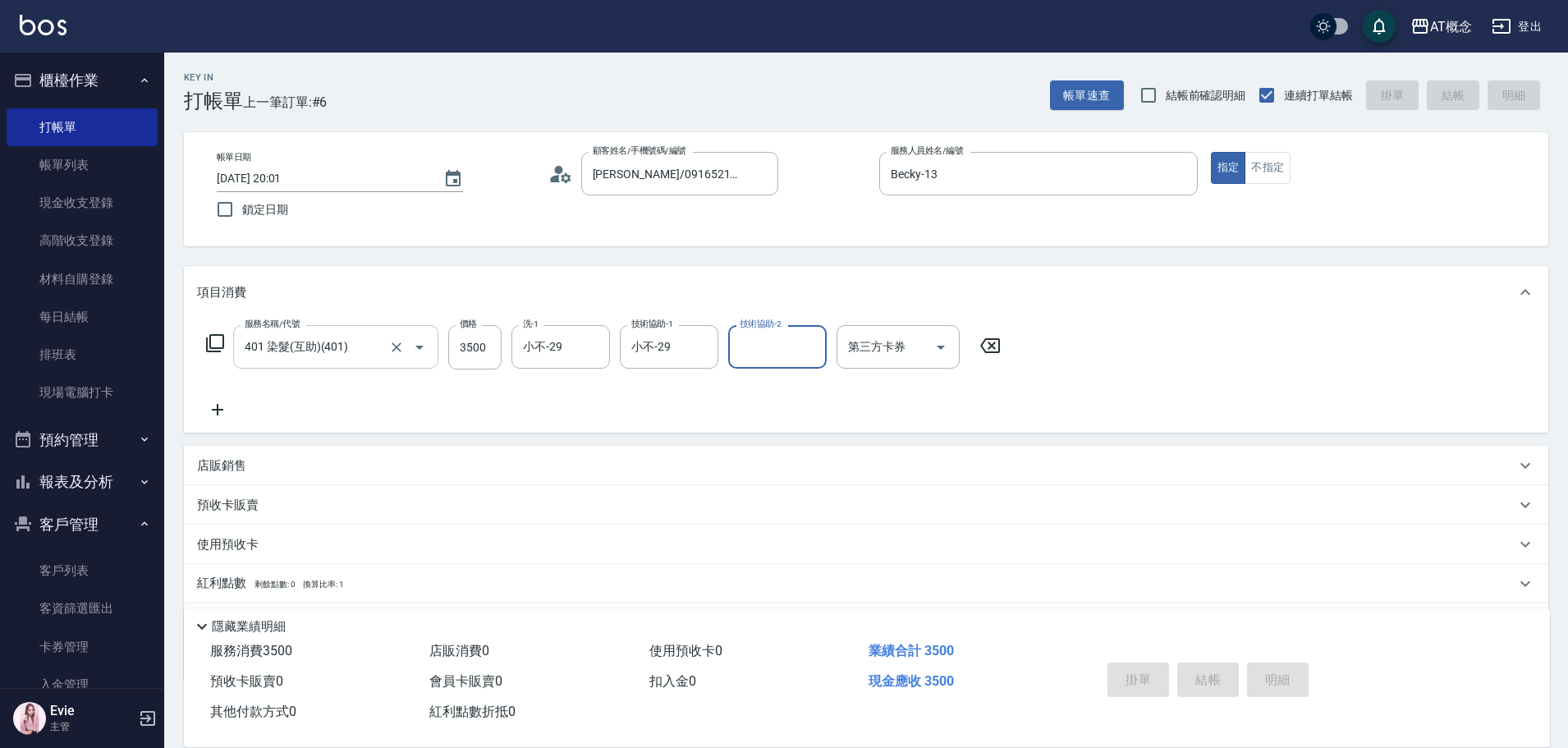
type input "[DATE] 20:02"
type input "0"
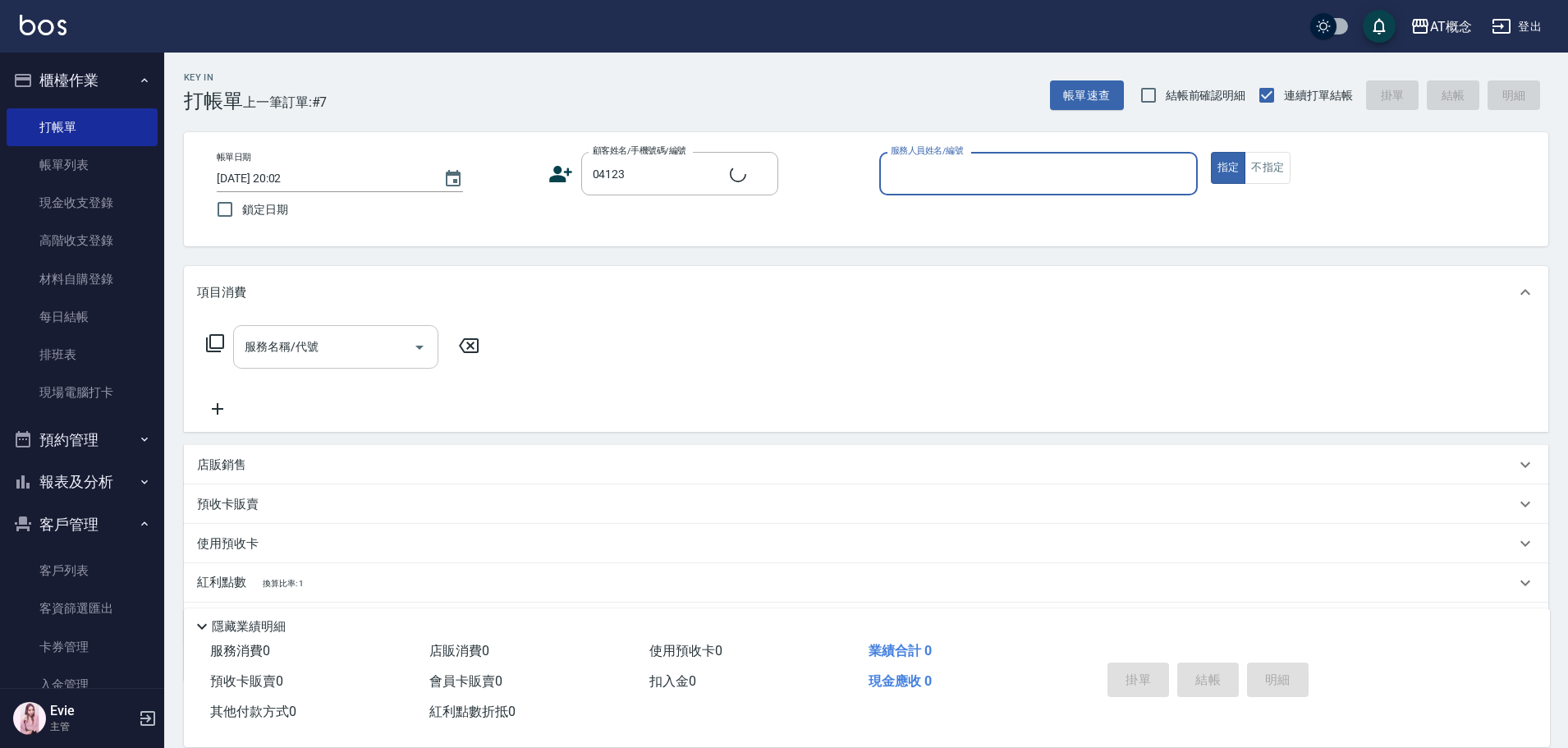
type input "[PERSON_NAME]/0981589871/04123"
type input "公"
type input "Becky-13"
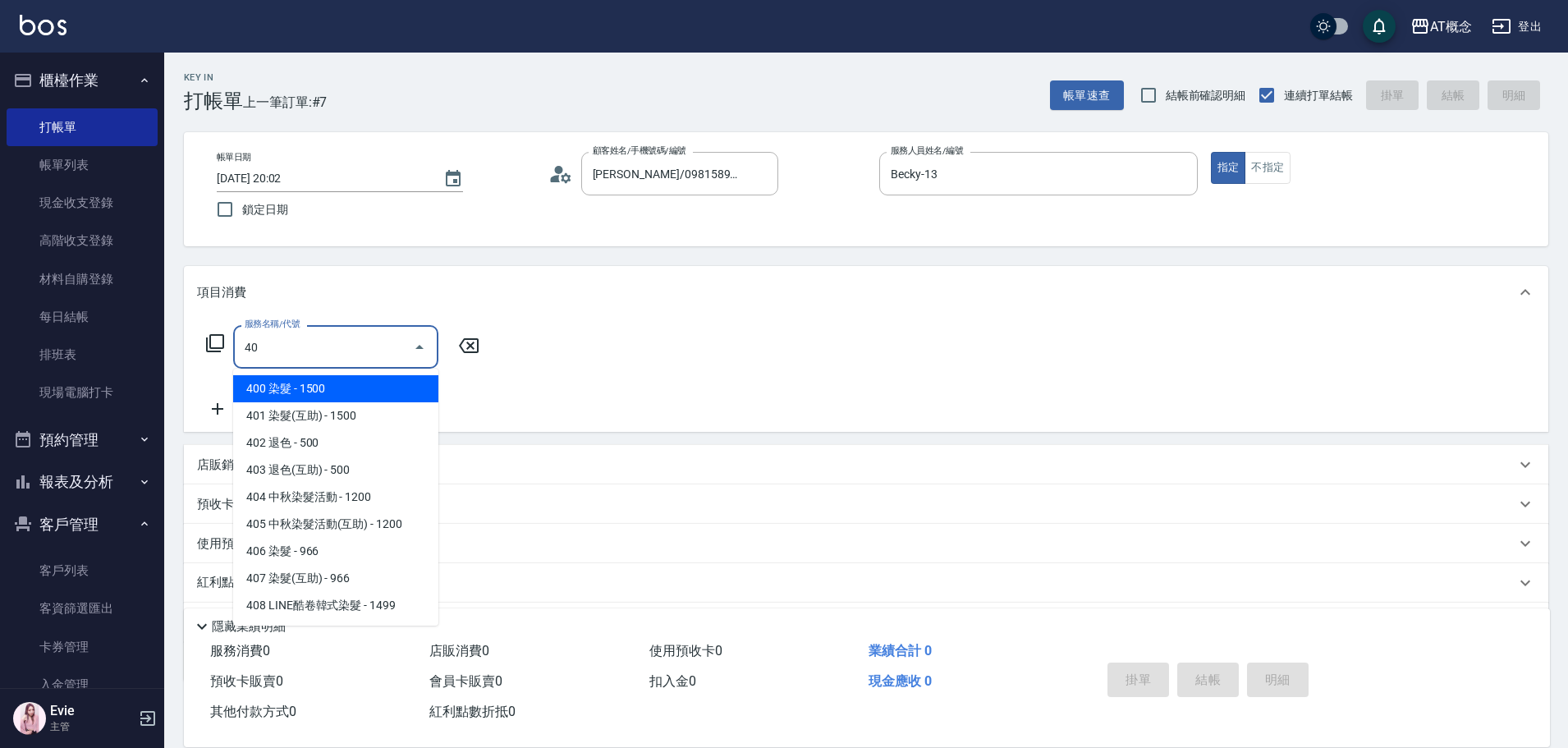
type input "400"
type input "150"
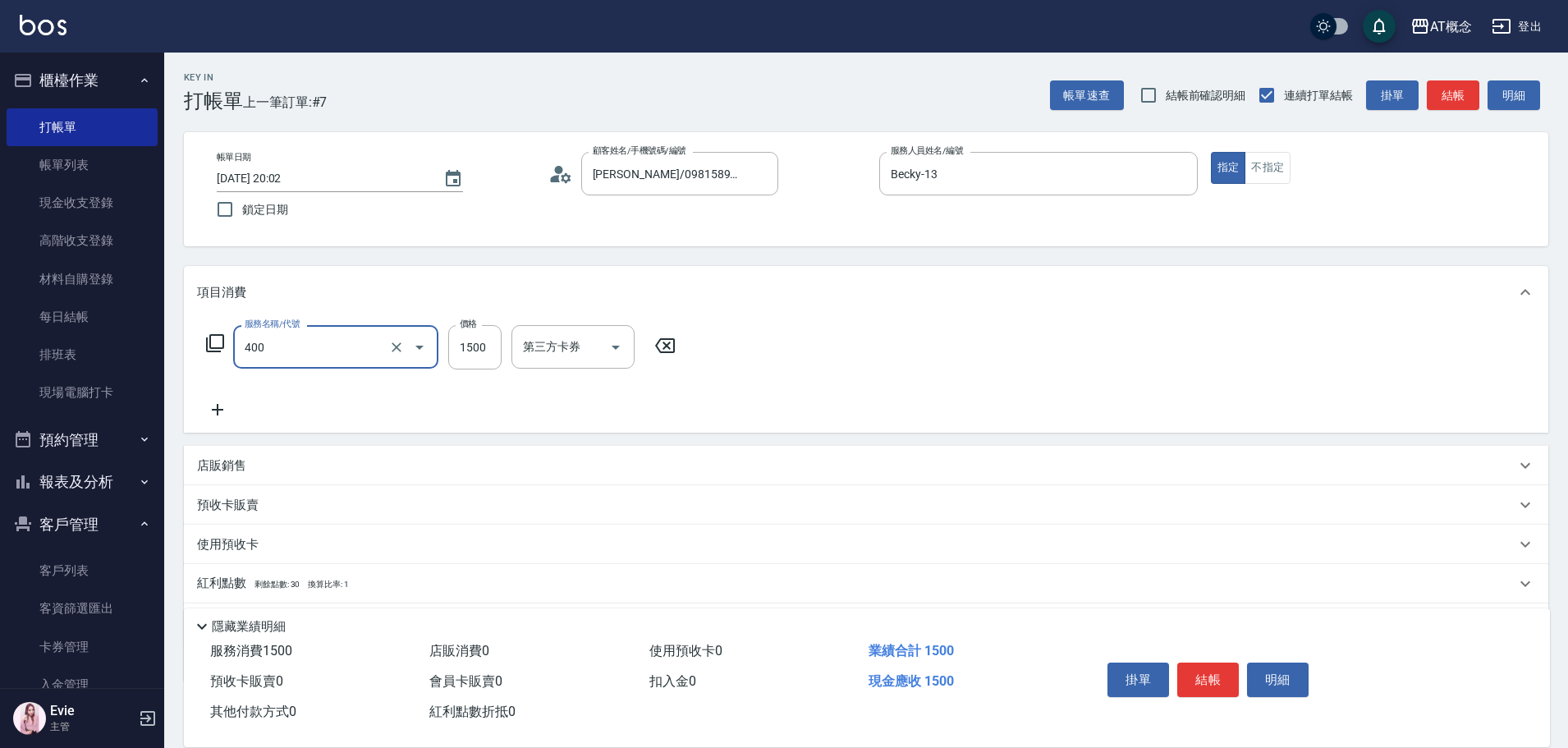
type input "400 染髮(400)"
type input "0"
type input "35"
type input "30"
type input "350"
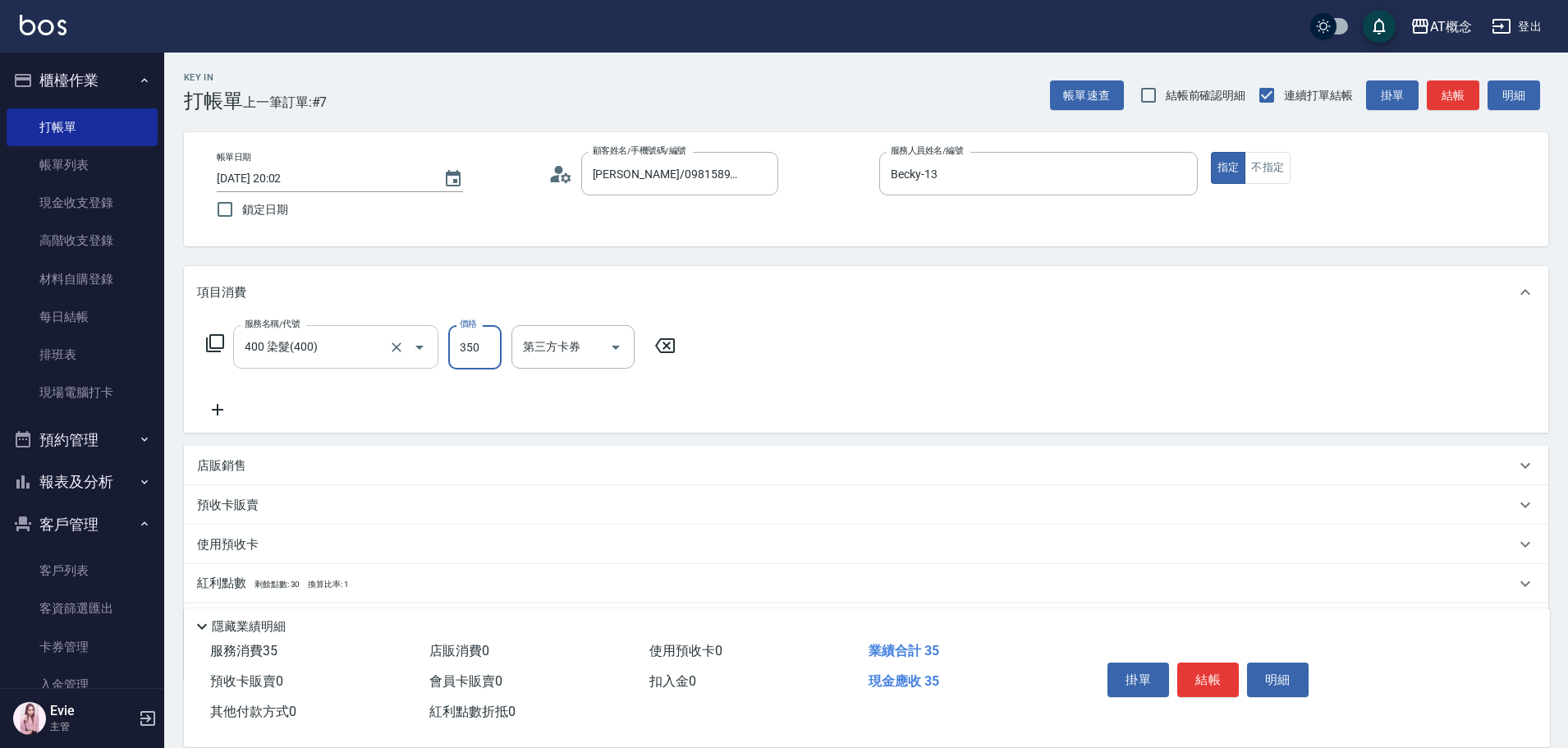
type input "350"
type input "3500"
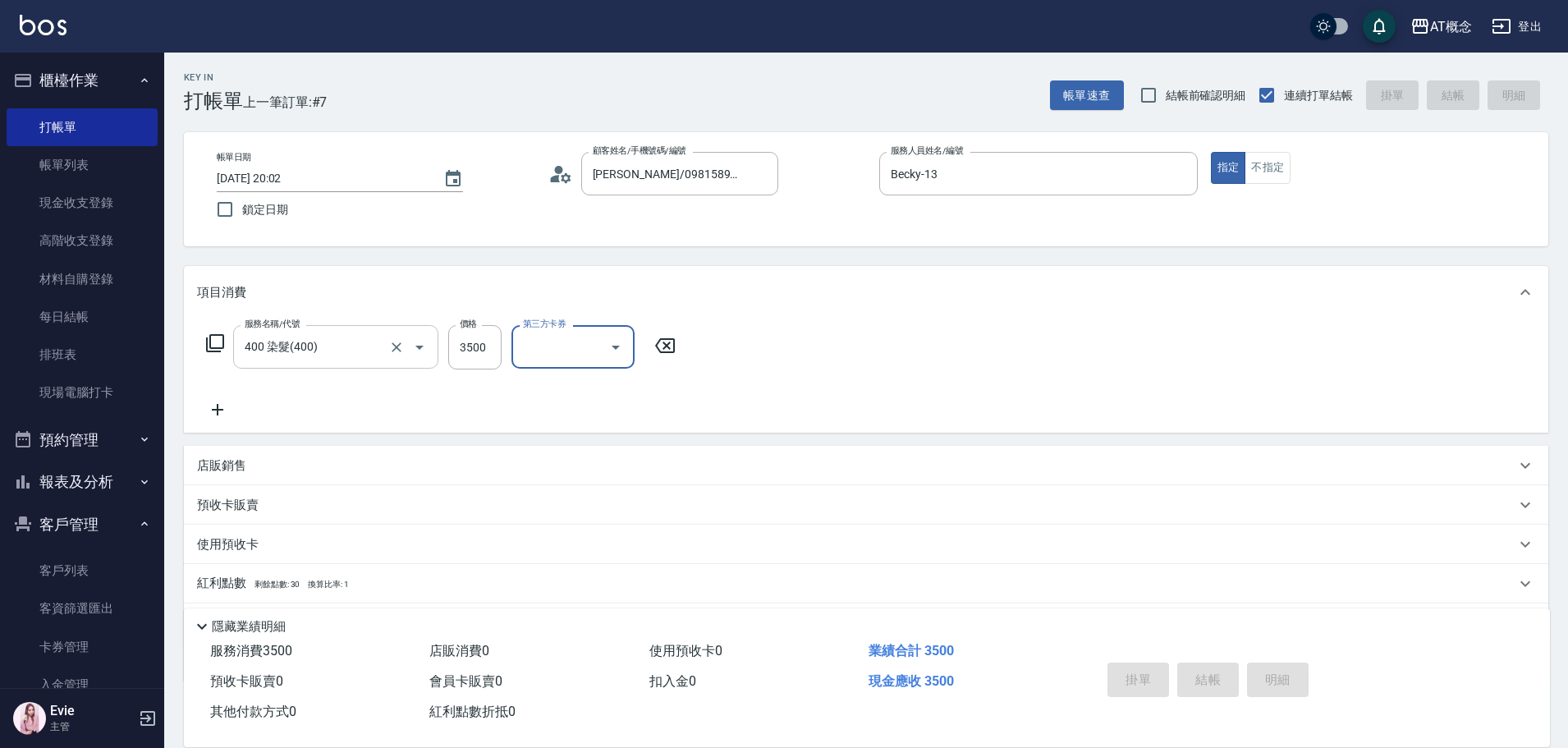
type input "[DATE] 20:05"
type input "0"
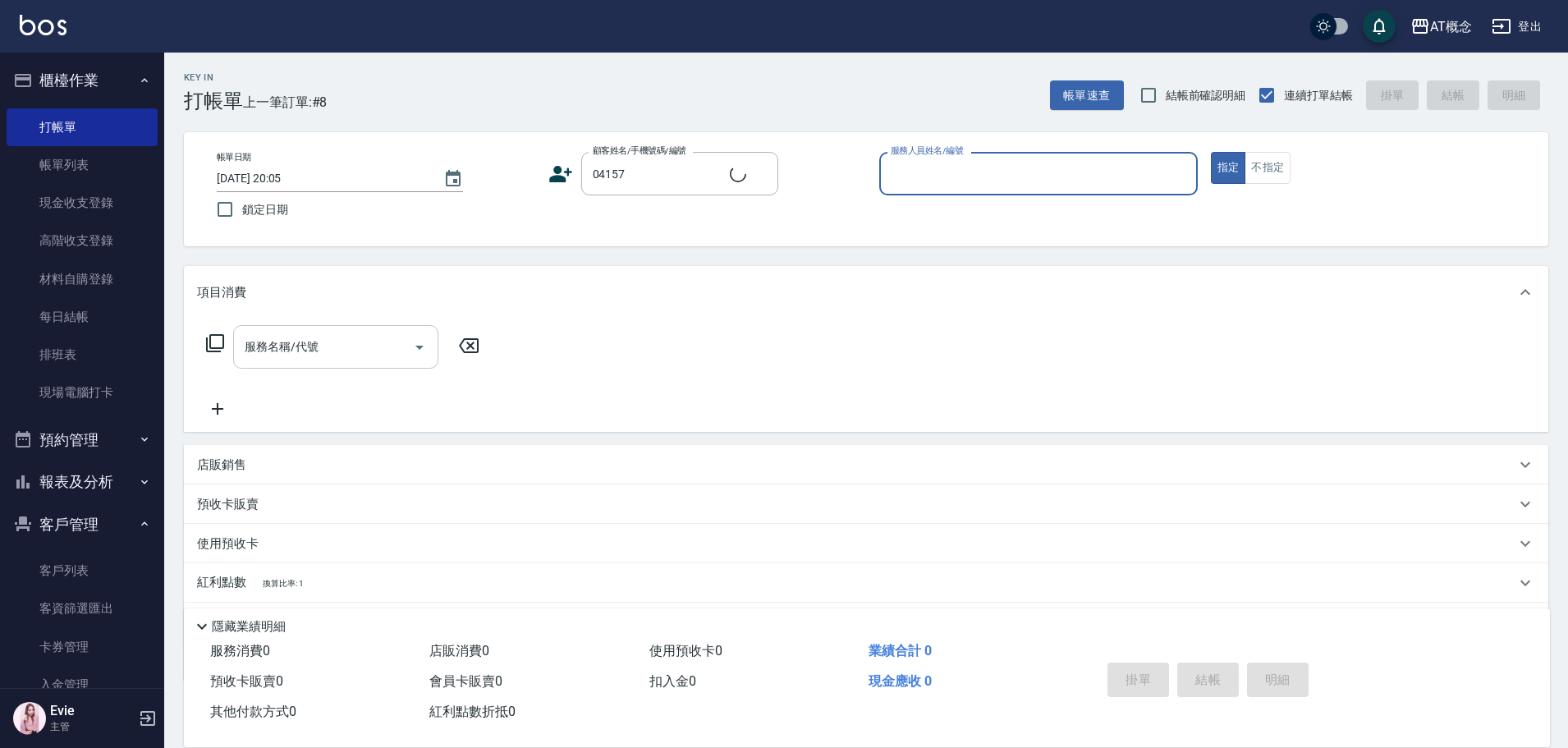
type input "[PERSON_NAME]/0983041005/04157"
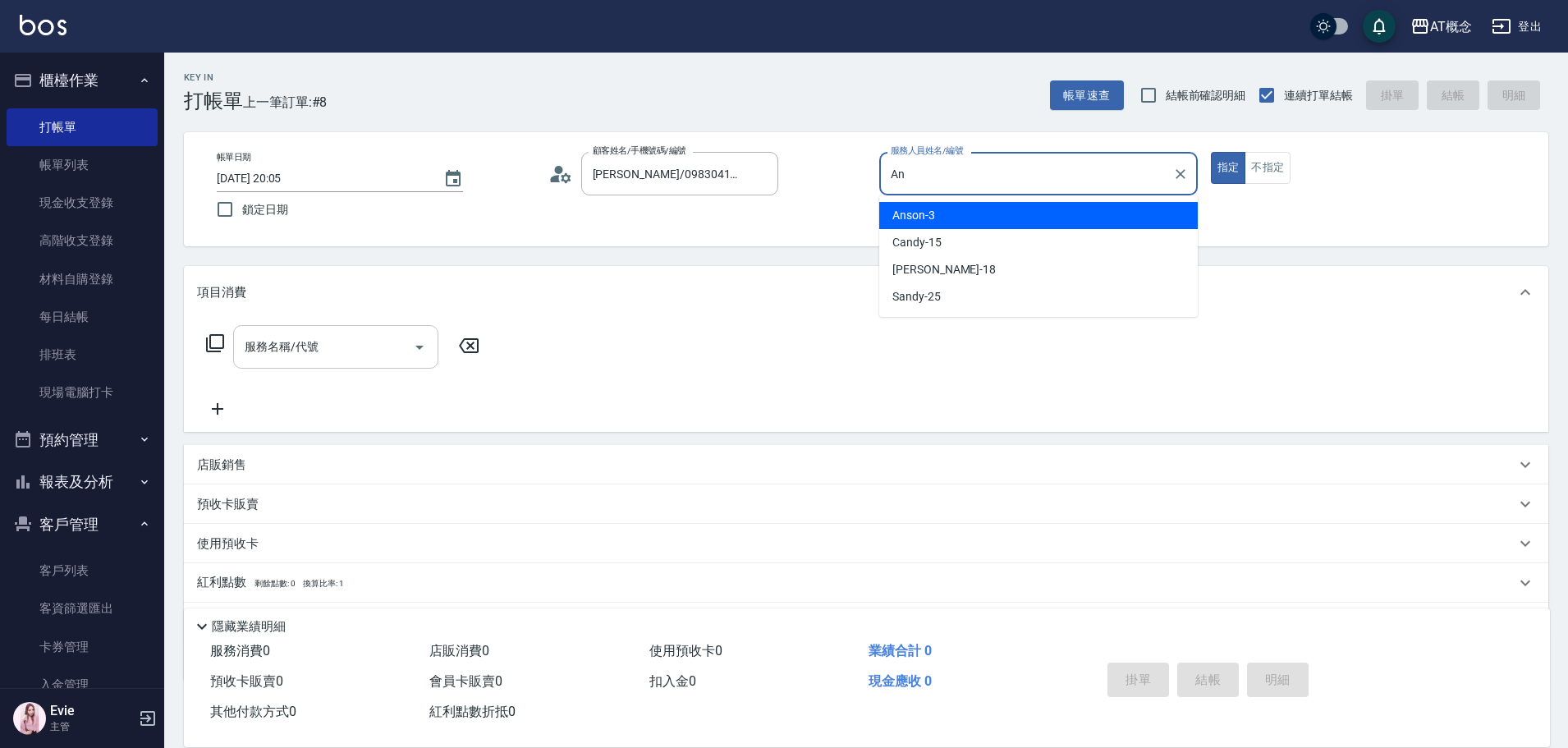
type input "A"
type input "[PERSON_NAME]-2"
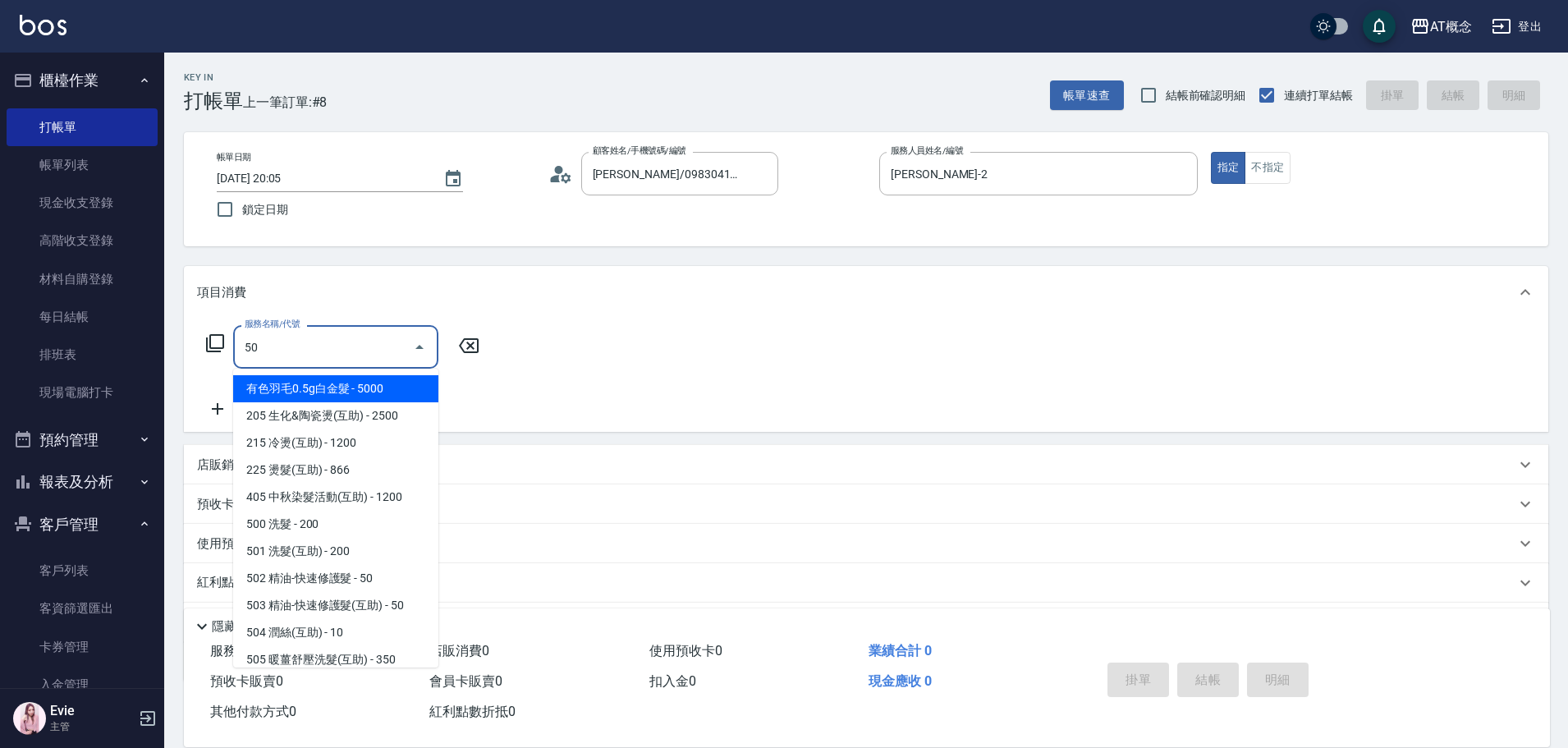
type input "500"
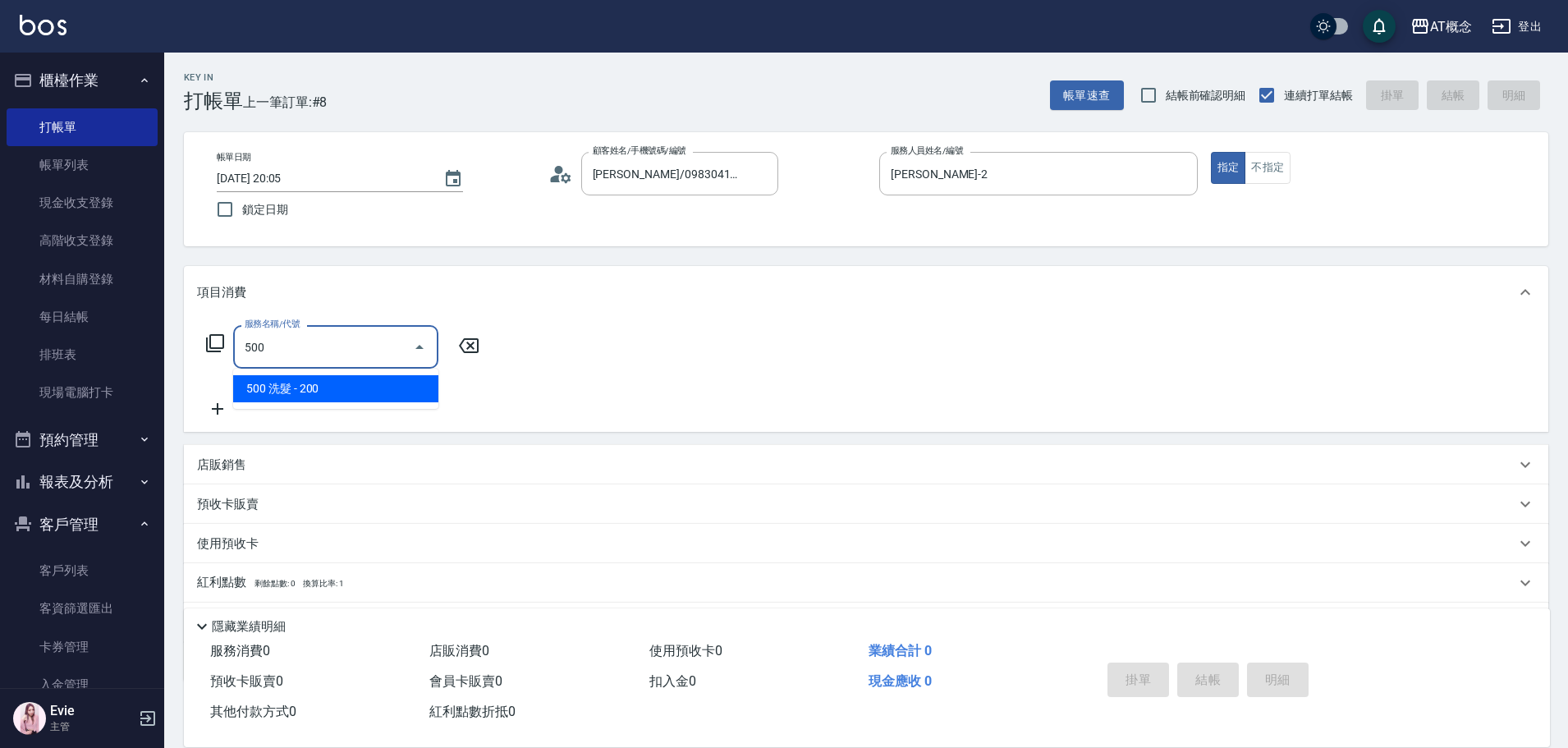
type input "20"
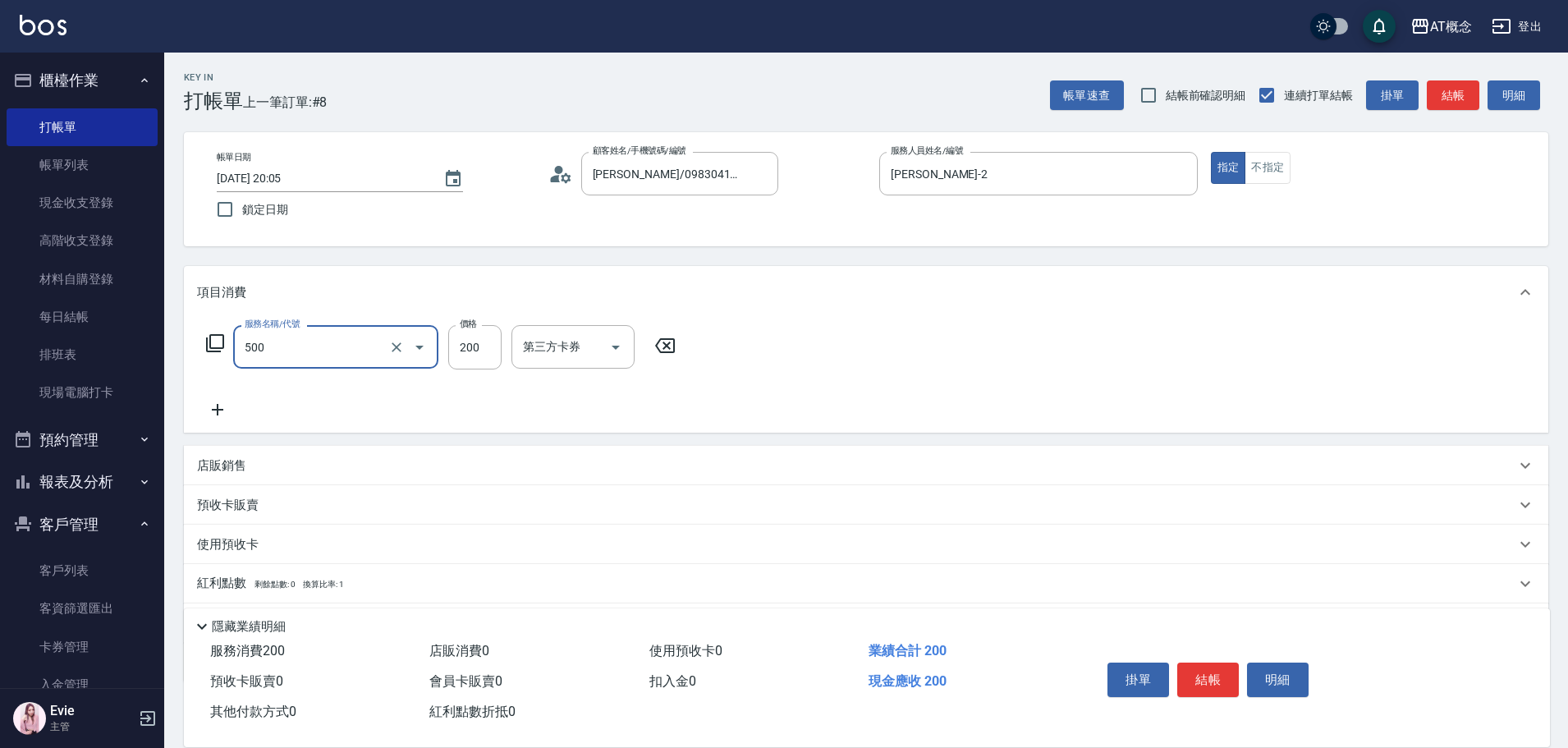
type input "500 洗髮(500)"
type input "0"
type input "25"
type input "20"
type input "250"
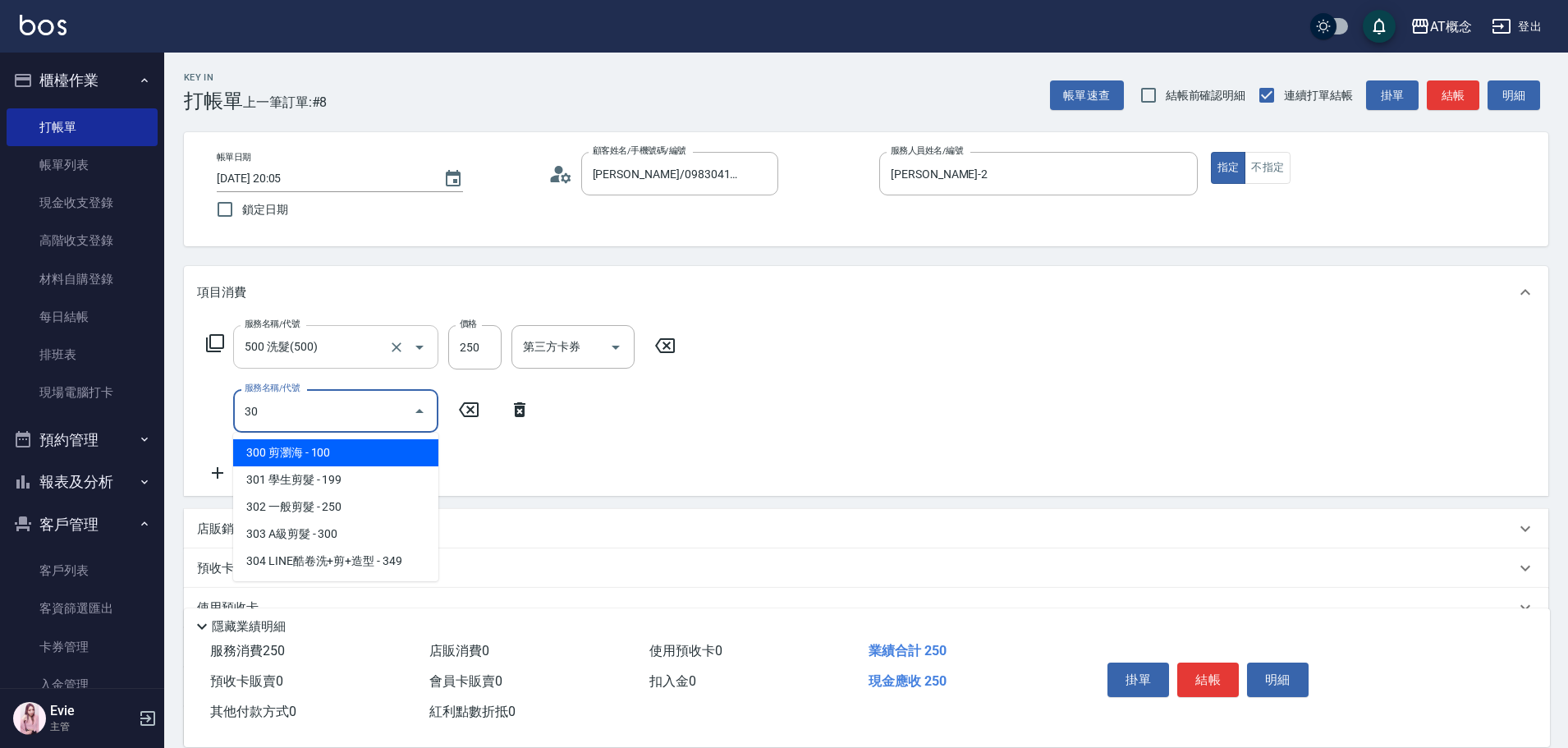
type input "302"
type input "50"
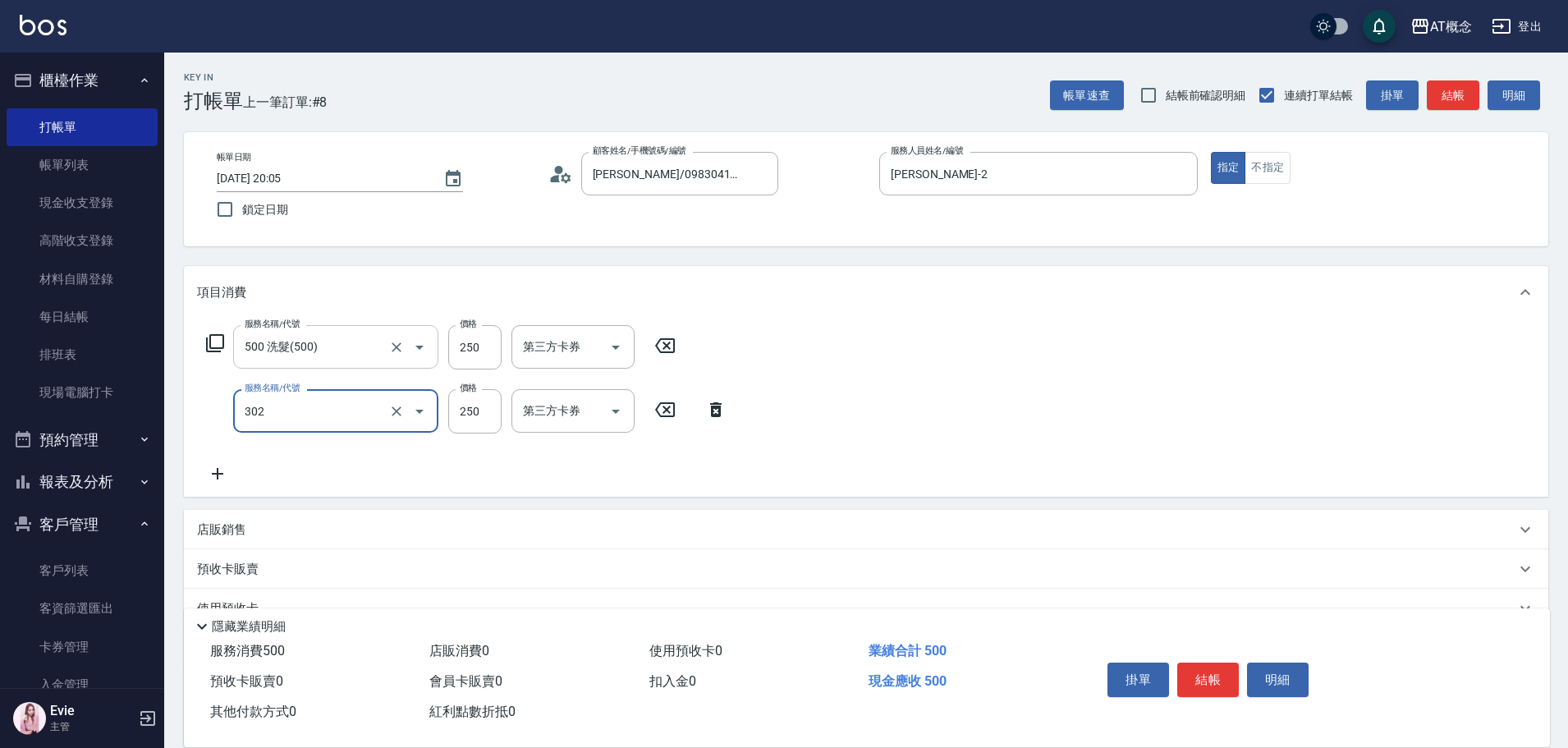
type input "302 一般剪髮(302)"
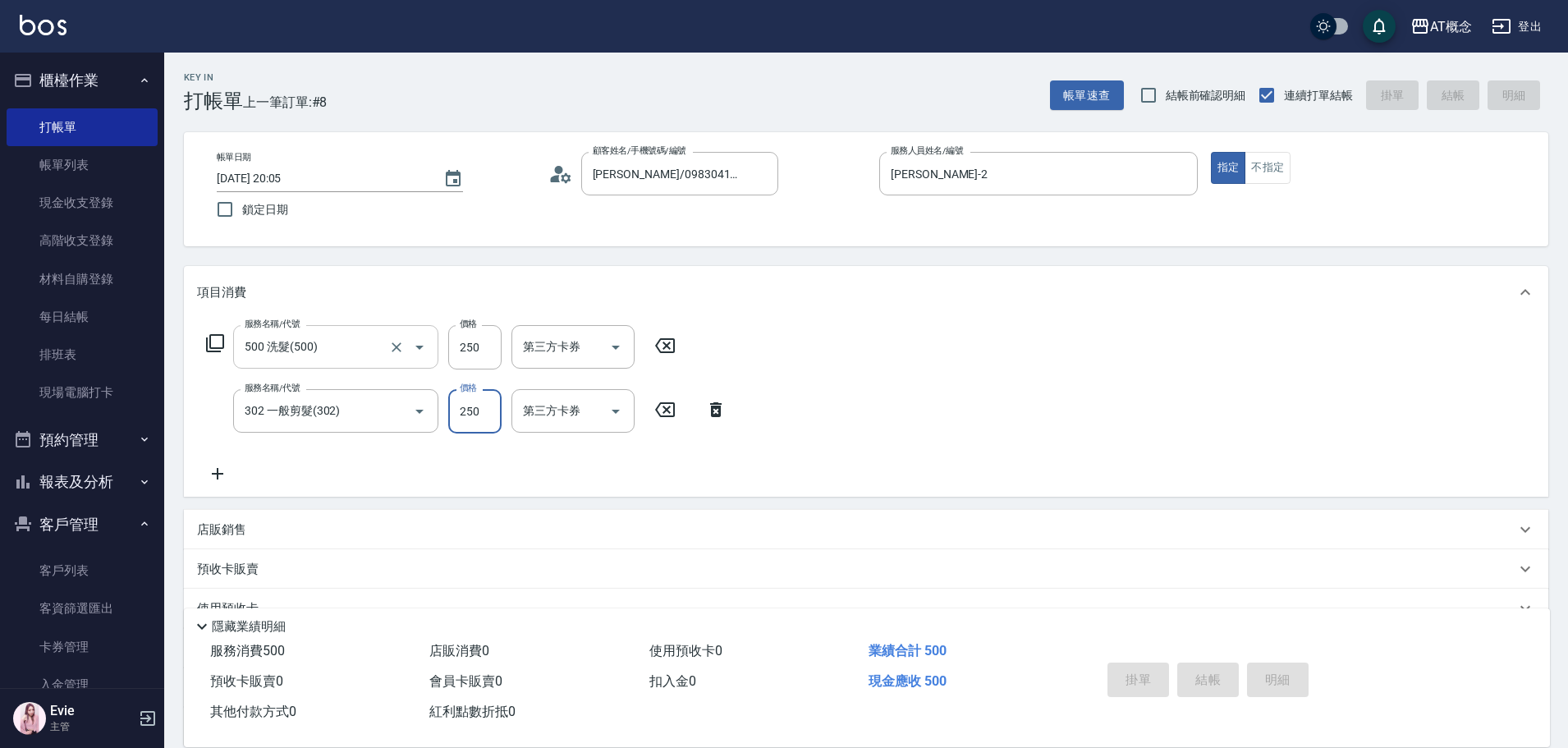
type input "0"
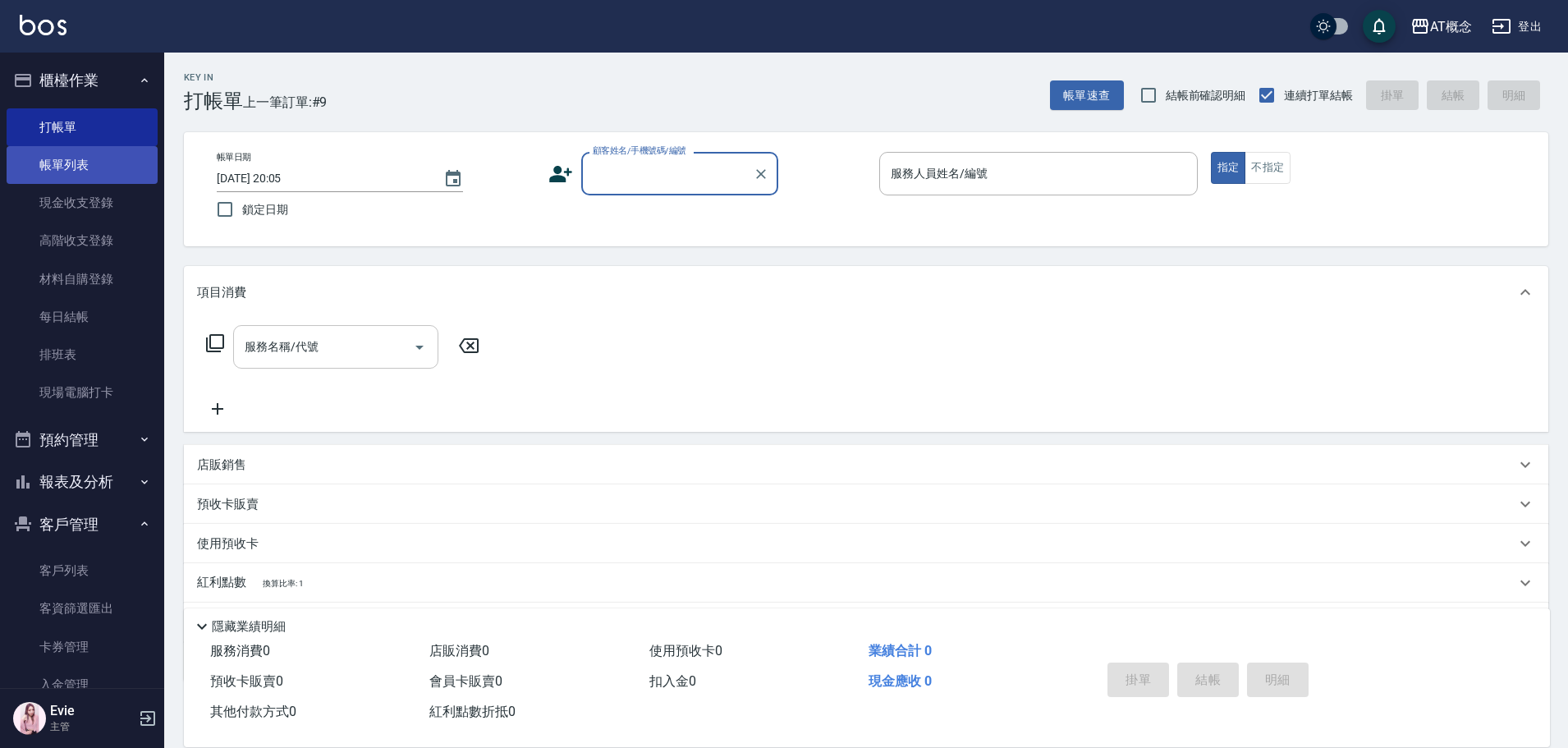
drag, startPoint x: 73, startPoint y: 158, endPoint x: 74, endPoint y: 169, distance: 11.0
click at [73, 159] on link "帳單列表" at bounding box center [81, 165] width 151 height 38
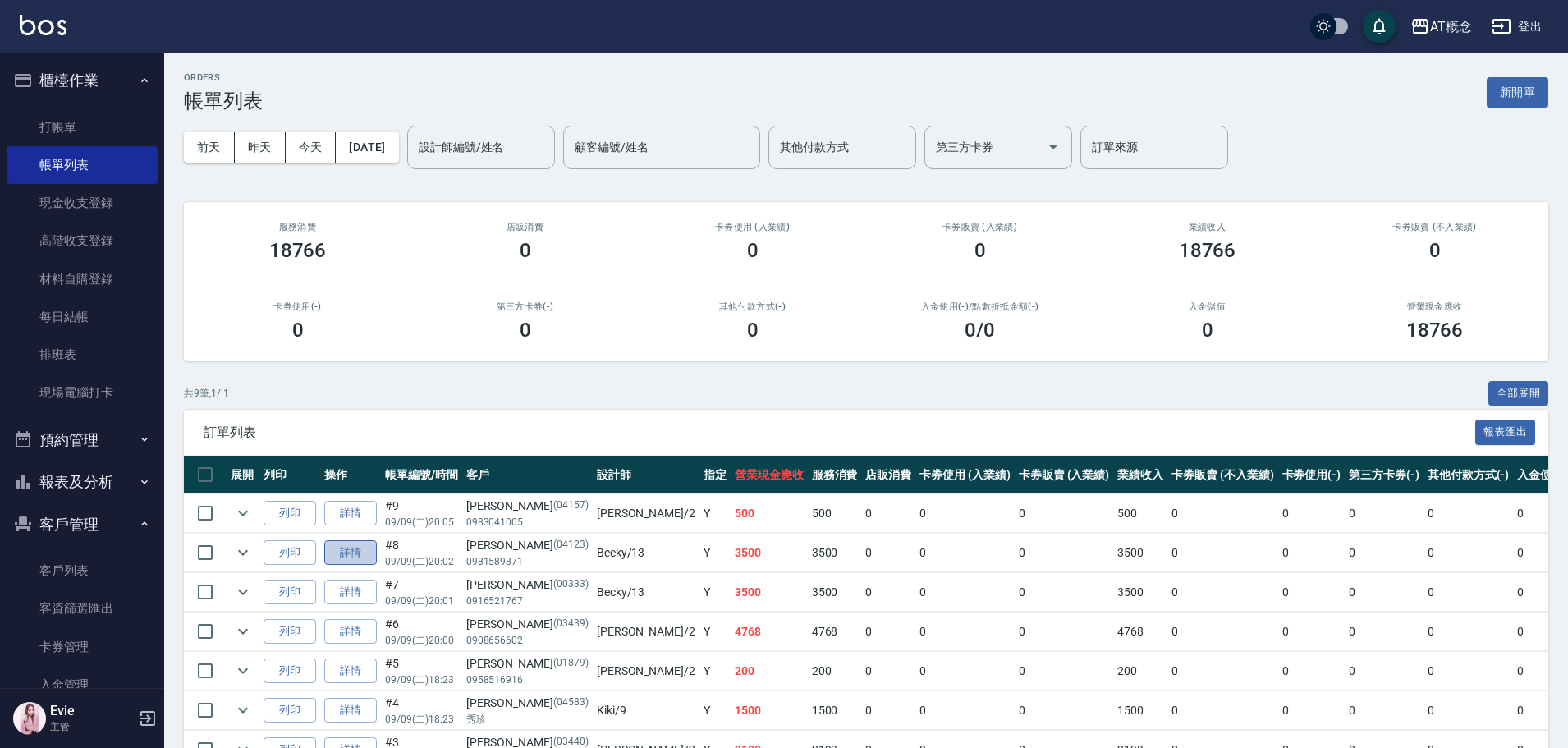
click at [357, 553] on link "詳情" at bounding box center [350, 553] width 53 height 25
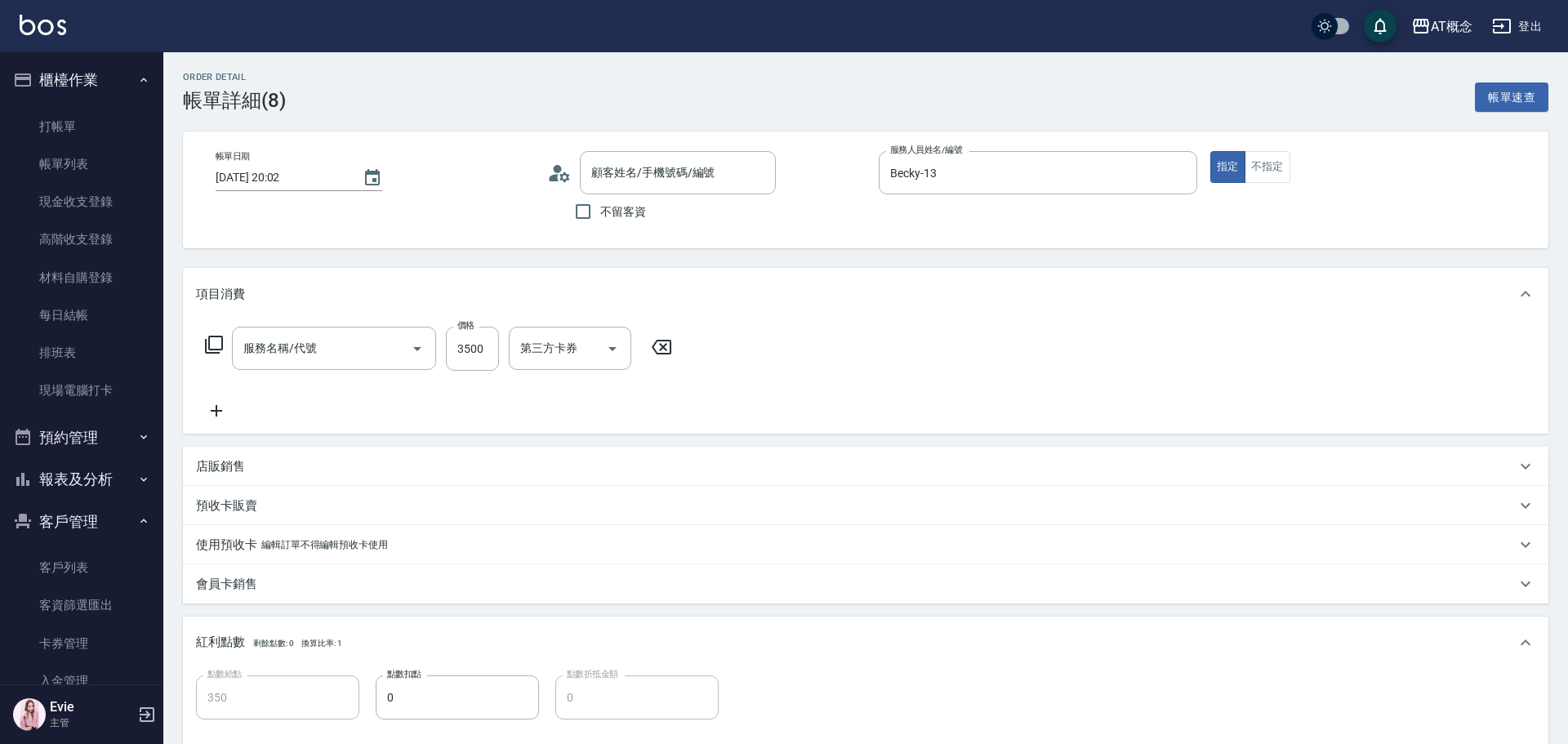
type input "[DATE] 20:02"
type input "Becky-13"
type input "350"
type input "400 染髮(400)"
type input "[PERSON_NAME]/0981589871/04123"
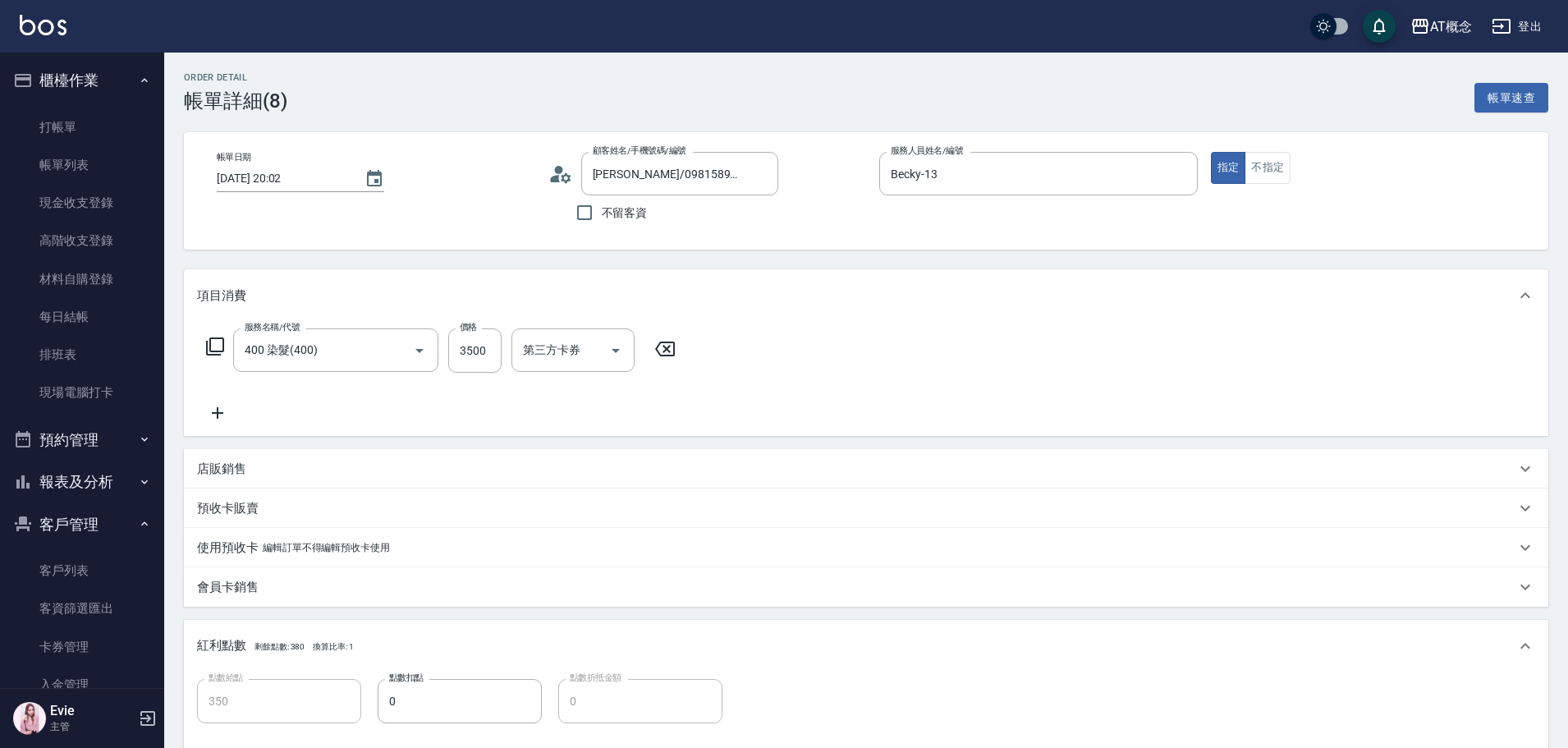
click at [226, 464] on p "店販銷售" at bounding box center [221, 469] width 49 height 17
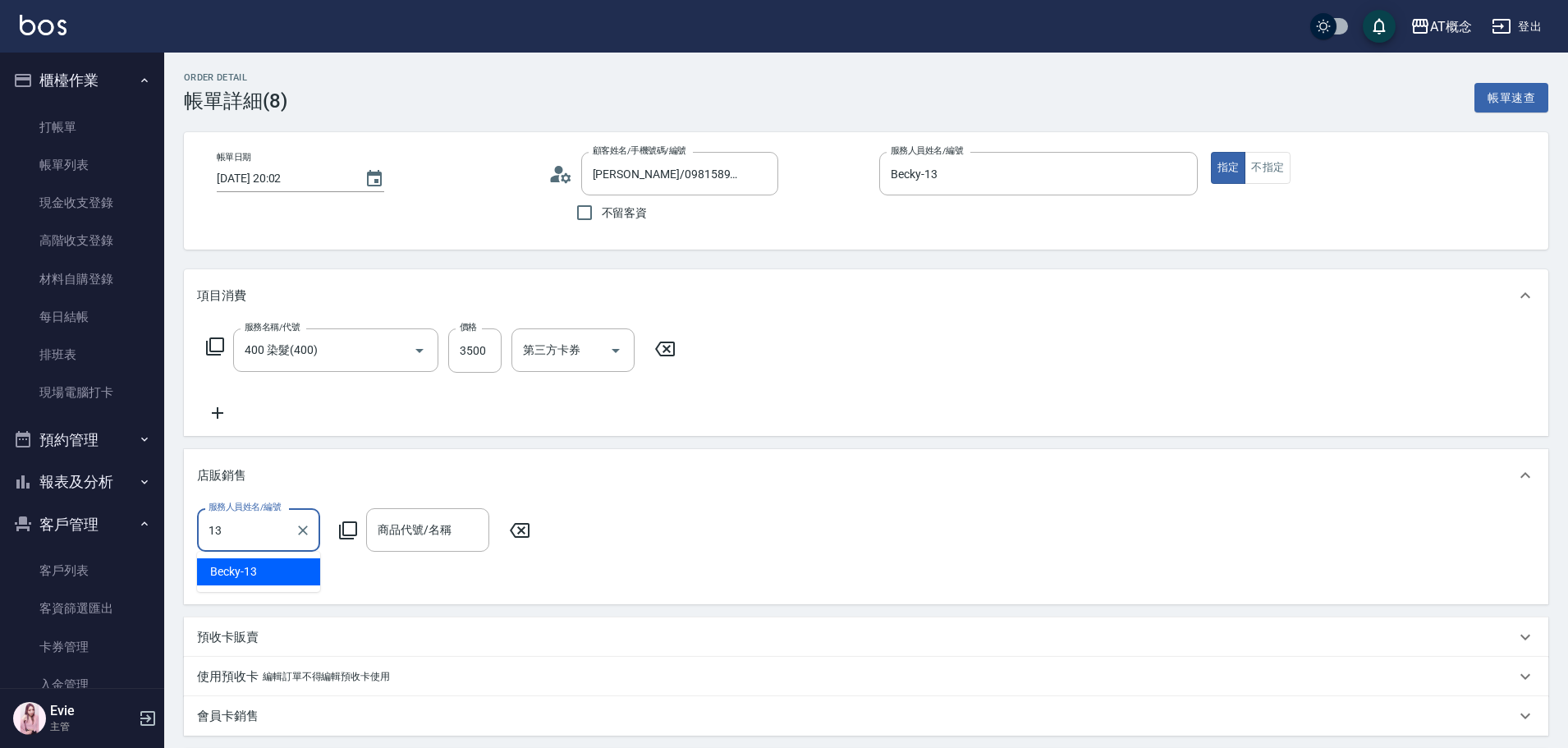
type input "13"
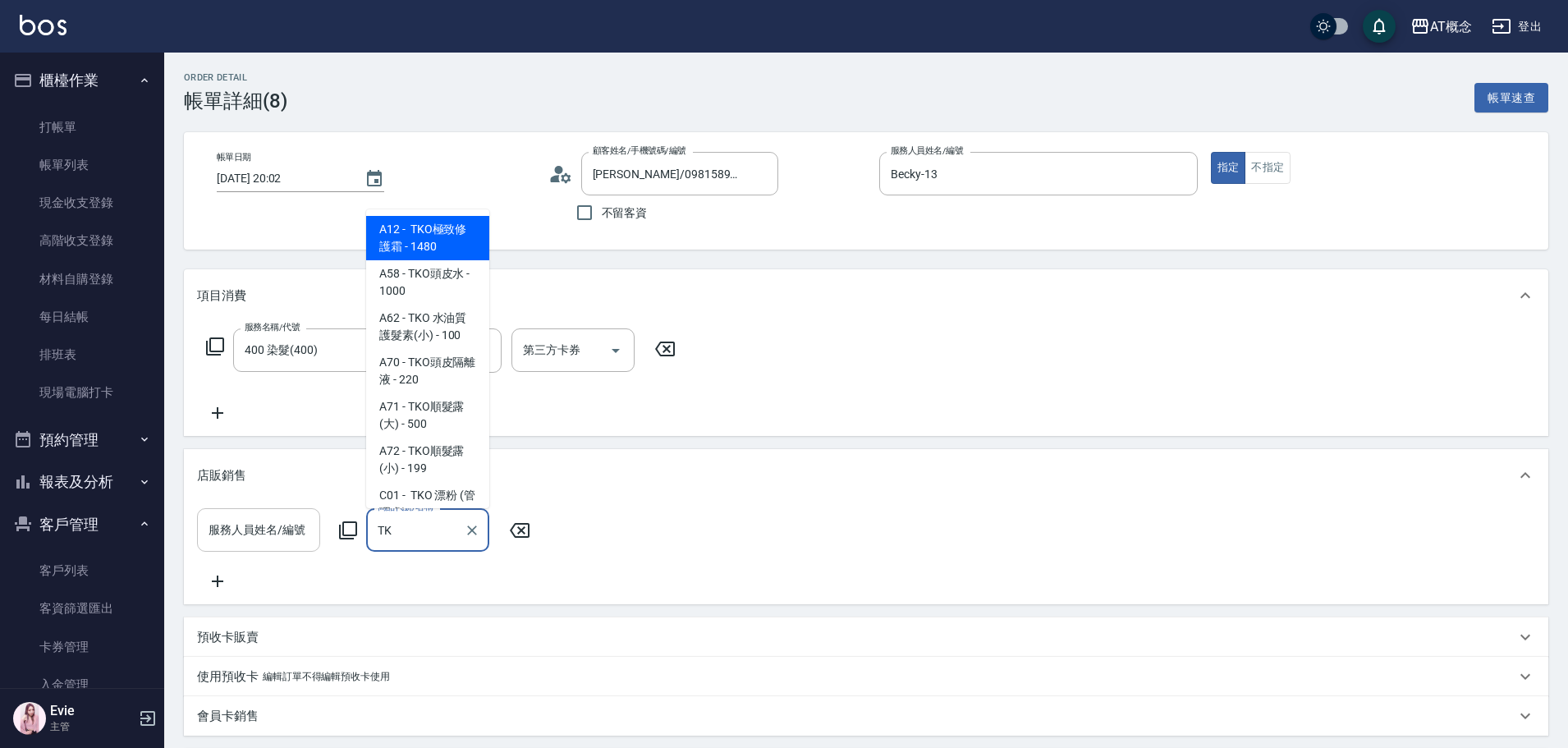
type input "TKO"
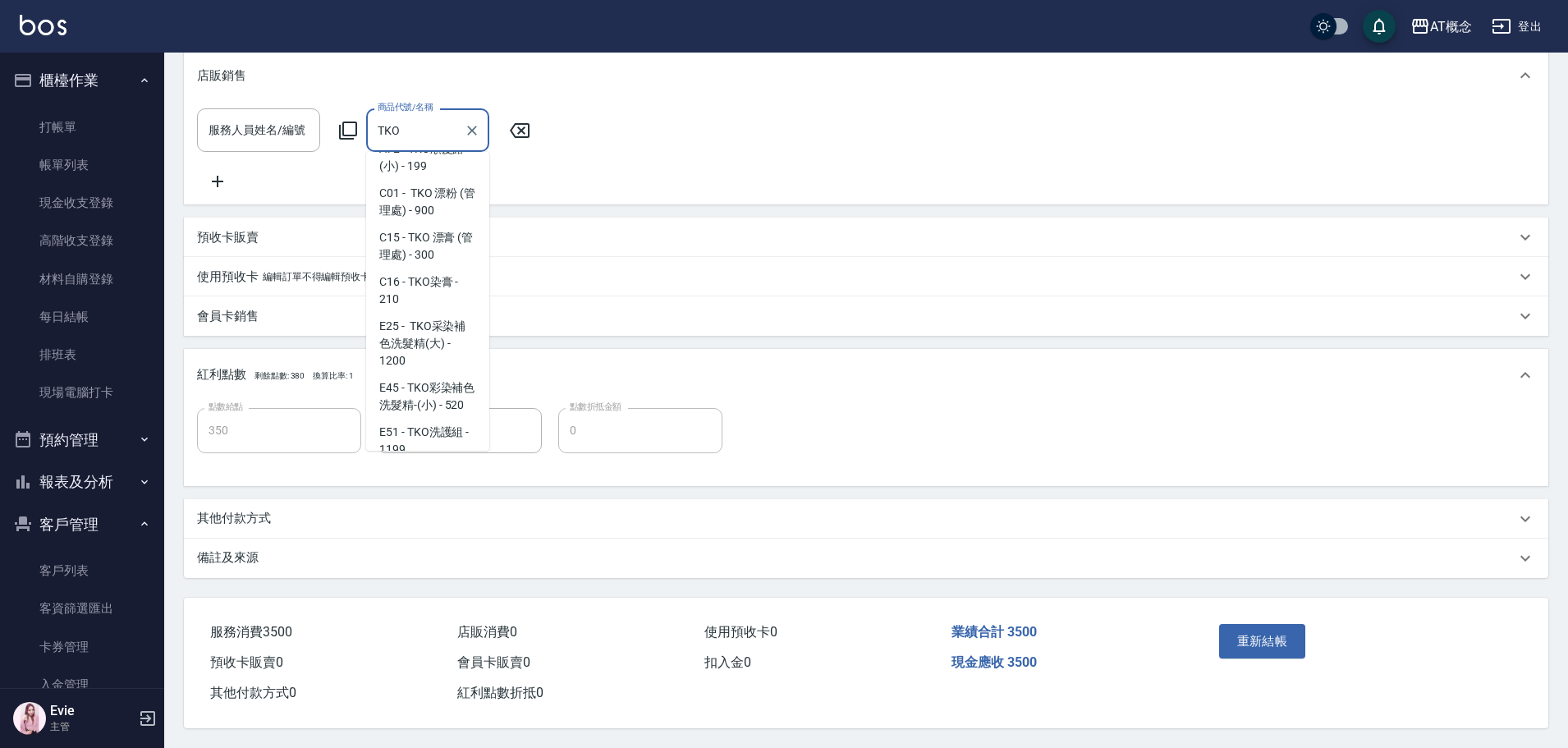
scroll to position [246, 0]
click at [437, 372] on span "E45 - TKO彩染補色洗髮精-(小) - 520" at bounding box center [428, 395] width 124 height 45
type input "400"
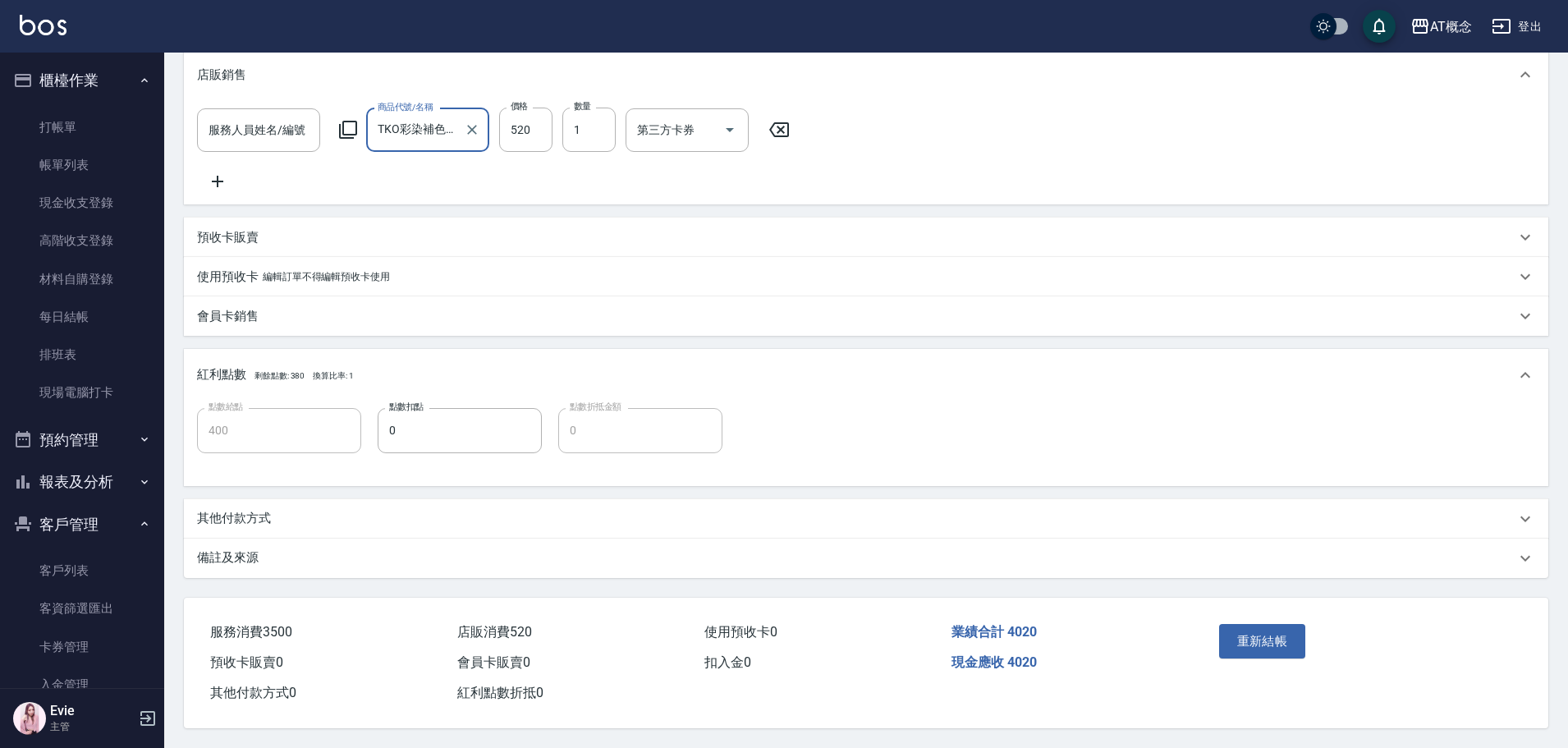
type input "TKO彩染補色洗髮精-(小)"
type input "350"
type input "500"
type input "400"
type input "500"
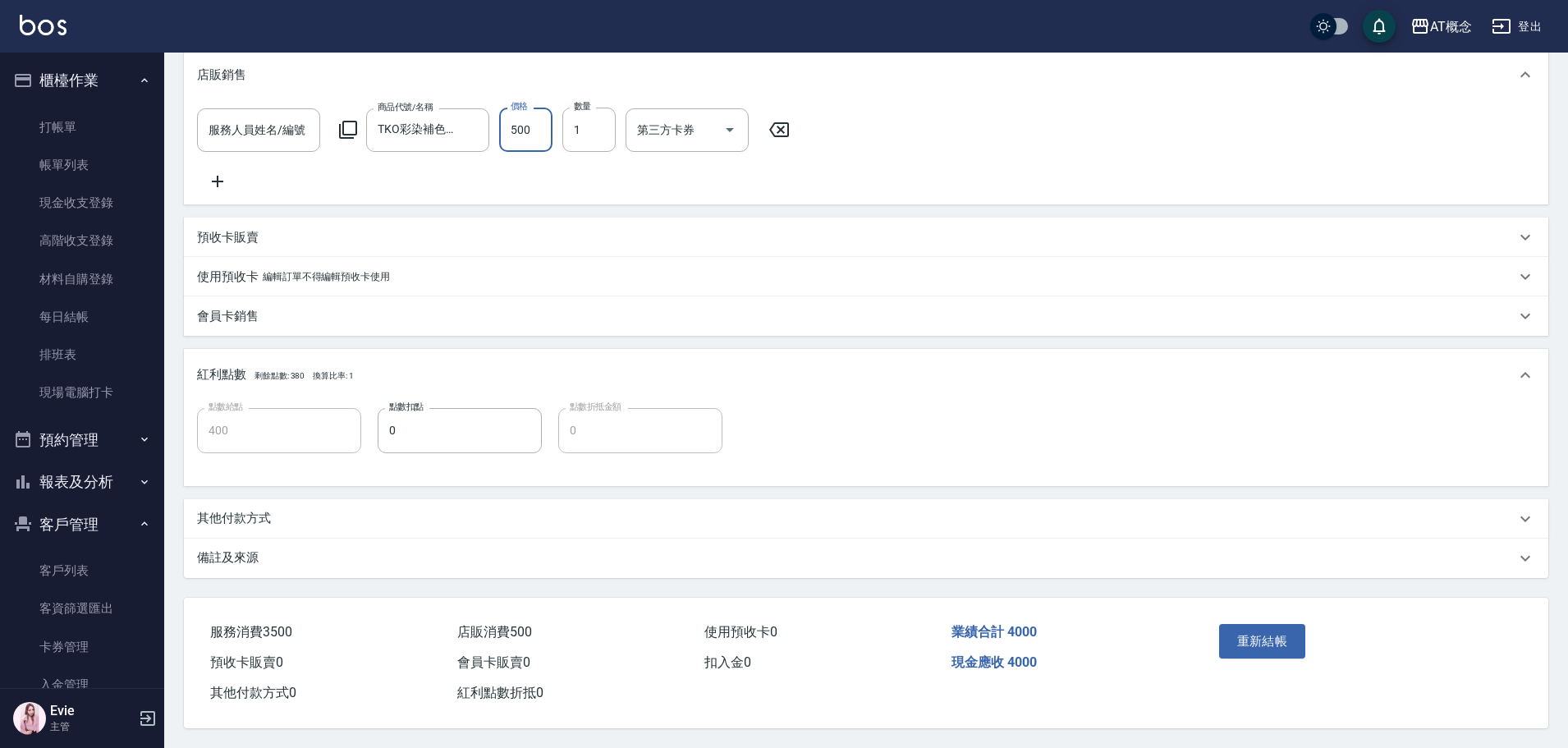
click at [245, 115] on input "服務人員姓名/編號" at bounding box center [258, 130] width 108 height 29
type input "Becky-13"
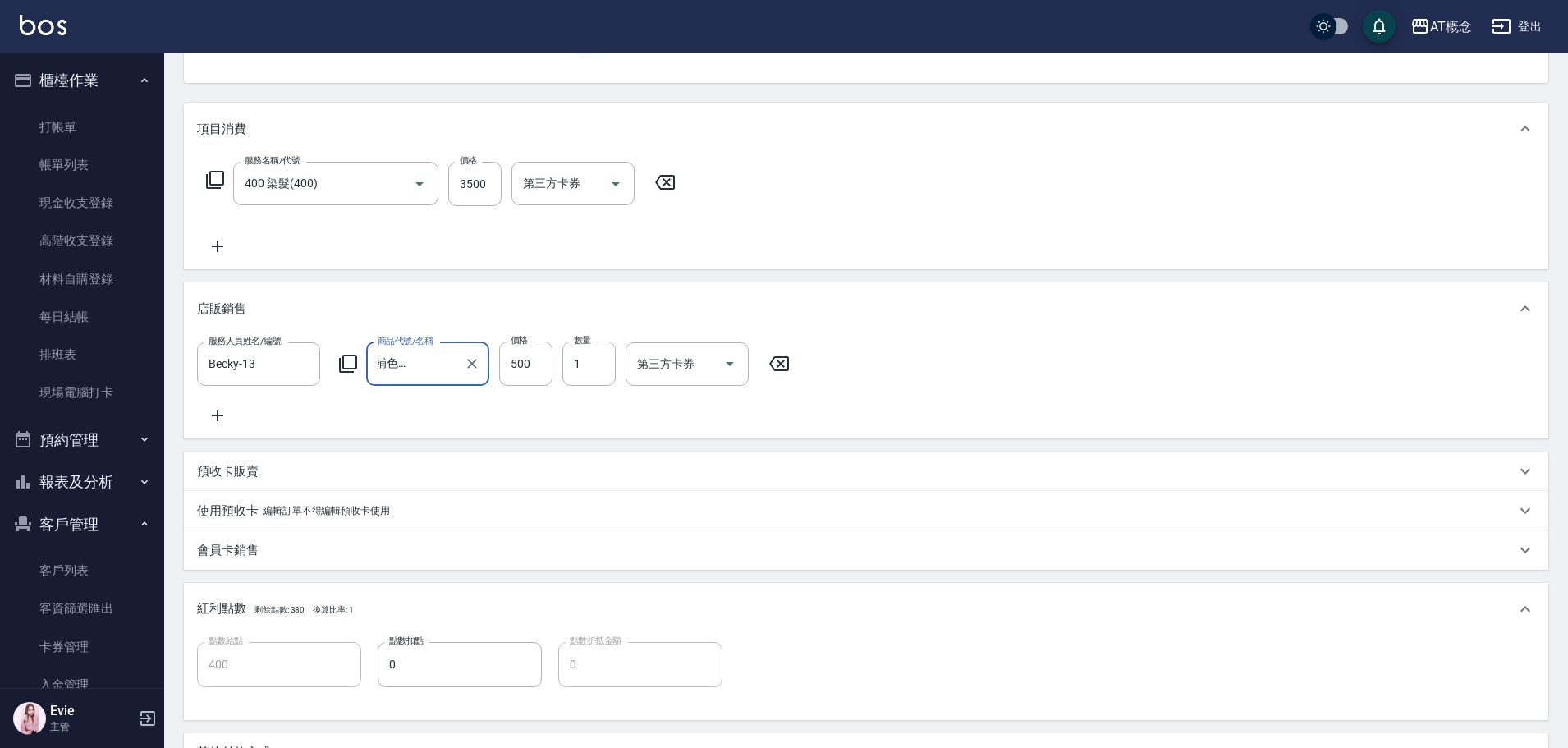
scroll to position [421, 0]
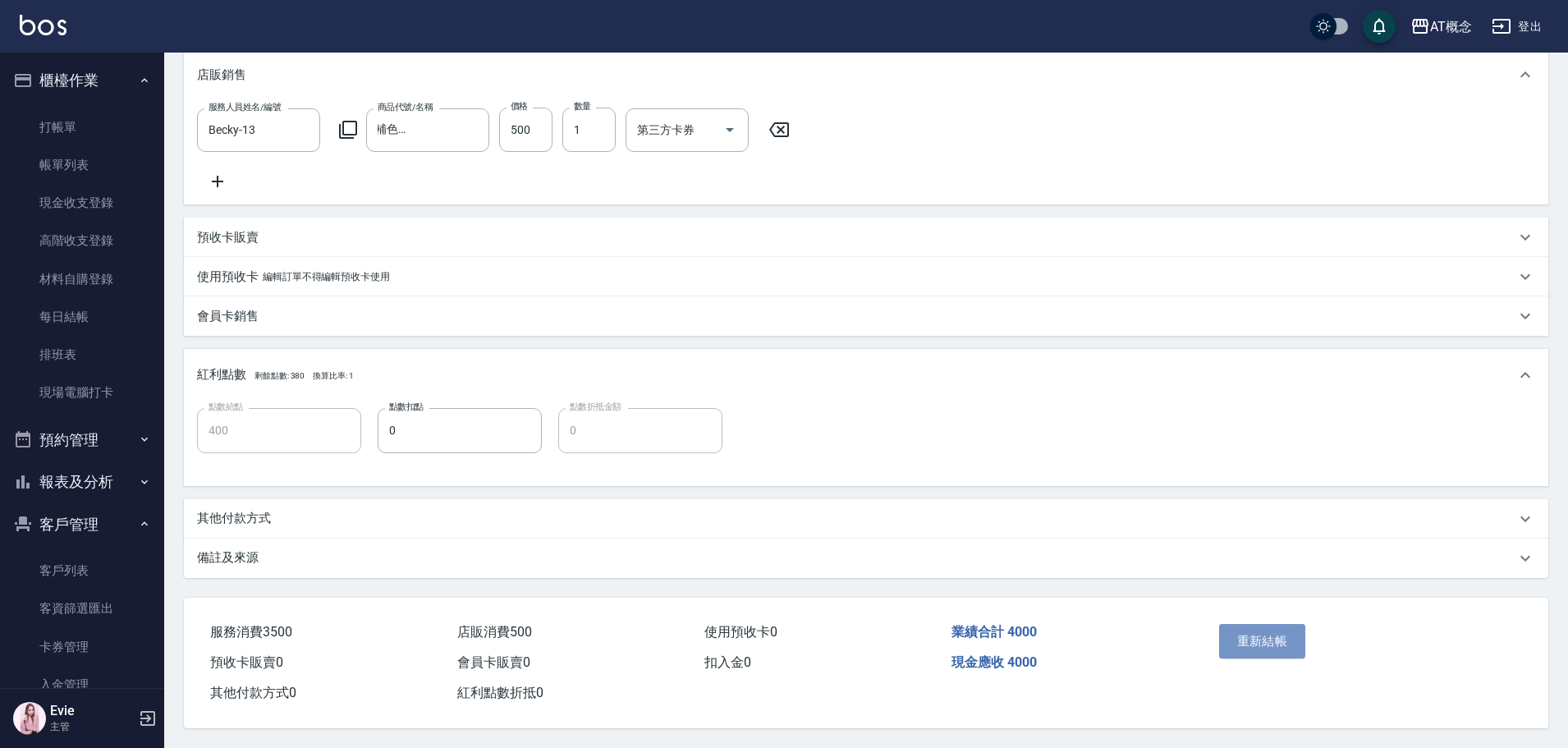
drag, startPoint x: 1245, startPoint y: 617, endPoint x: 1251, endPoint y: 630, distance: 14.3
click at [1245, 624] on button "重新結帳" at bounding box center [1262, 641] width 87 height 35
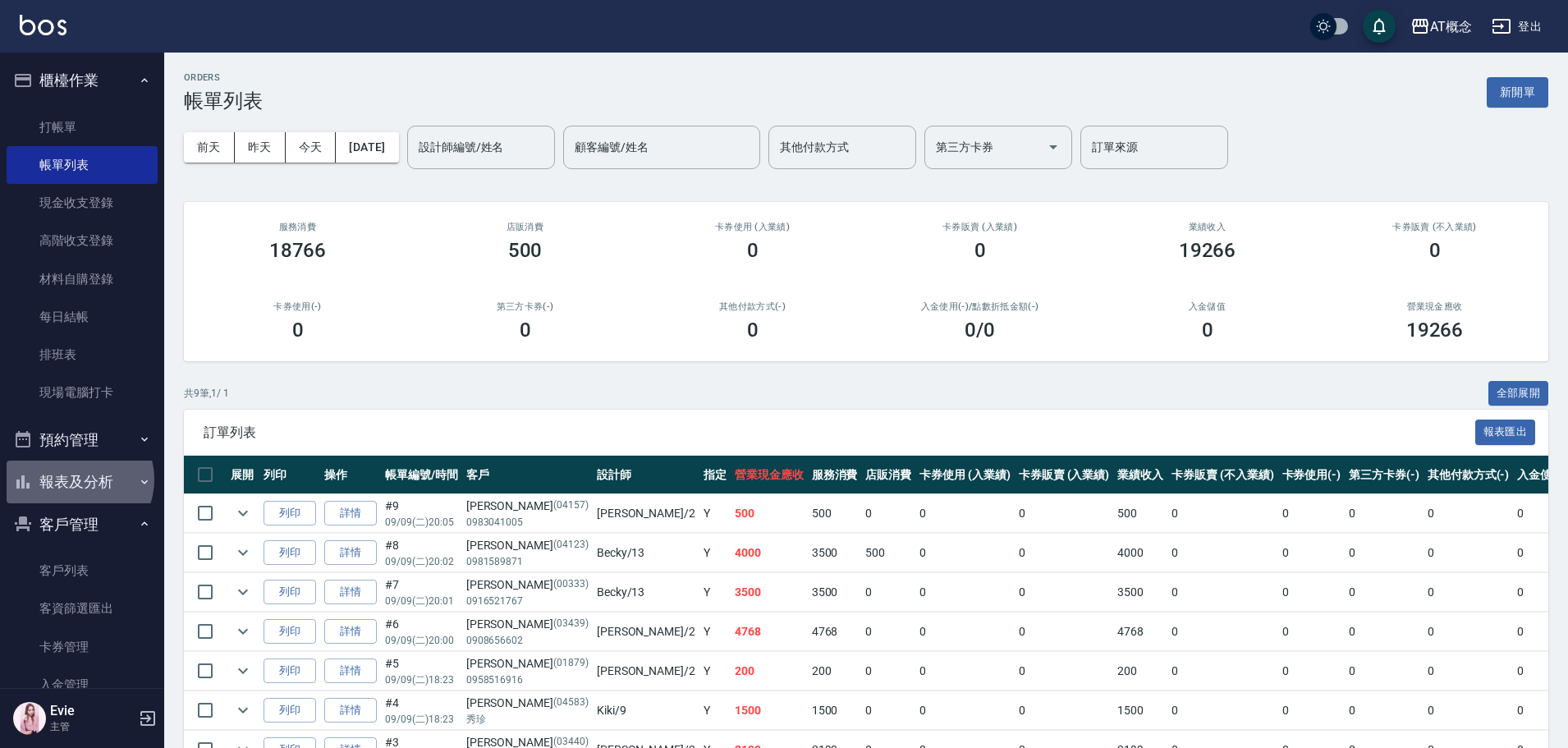
click at [77, 480] on button "報表及分析" at bounding box center [81, 482] width 151 height 43
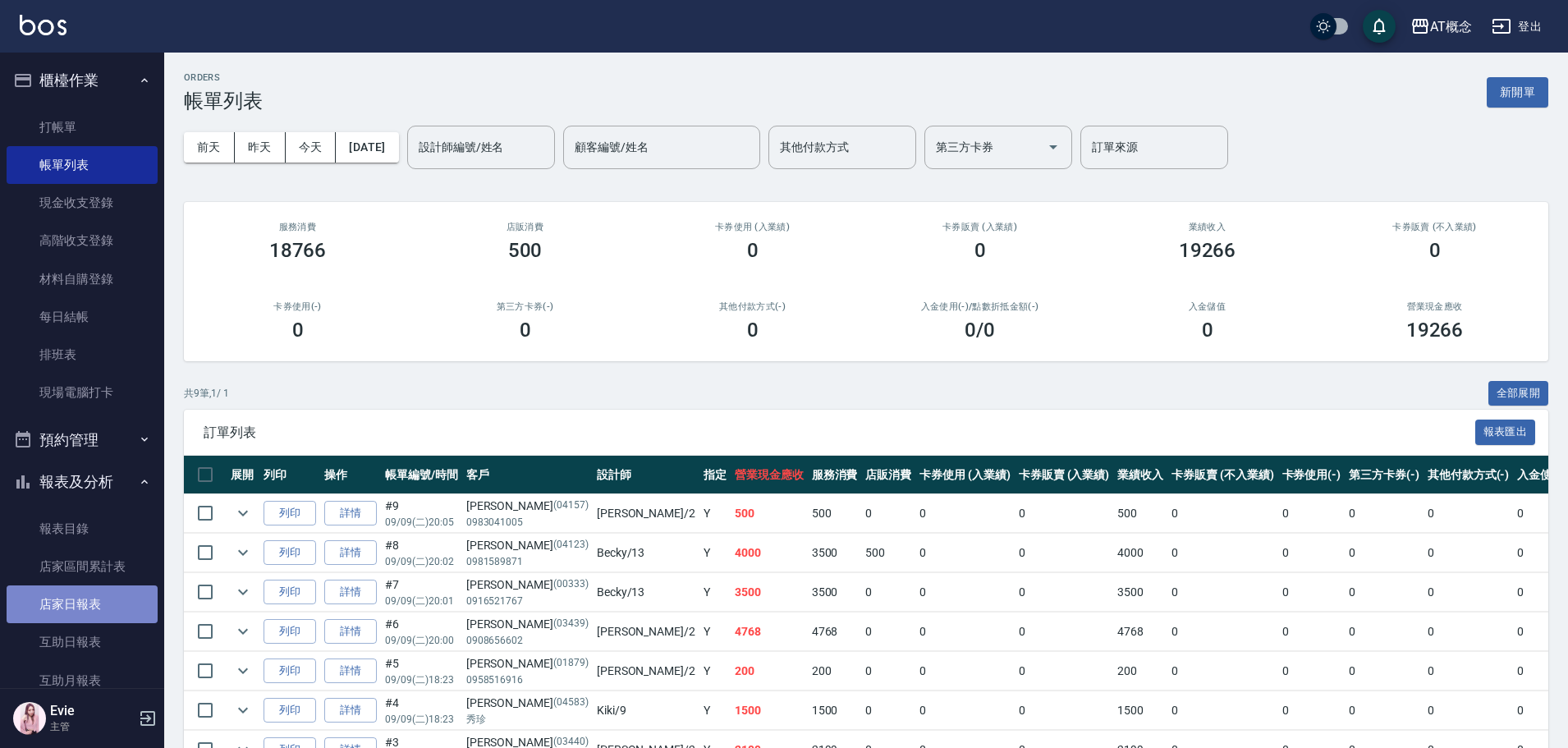
click at [82, 595] on link "店家日報表" at bounding box center [81, 604] width 151 height 38
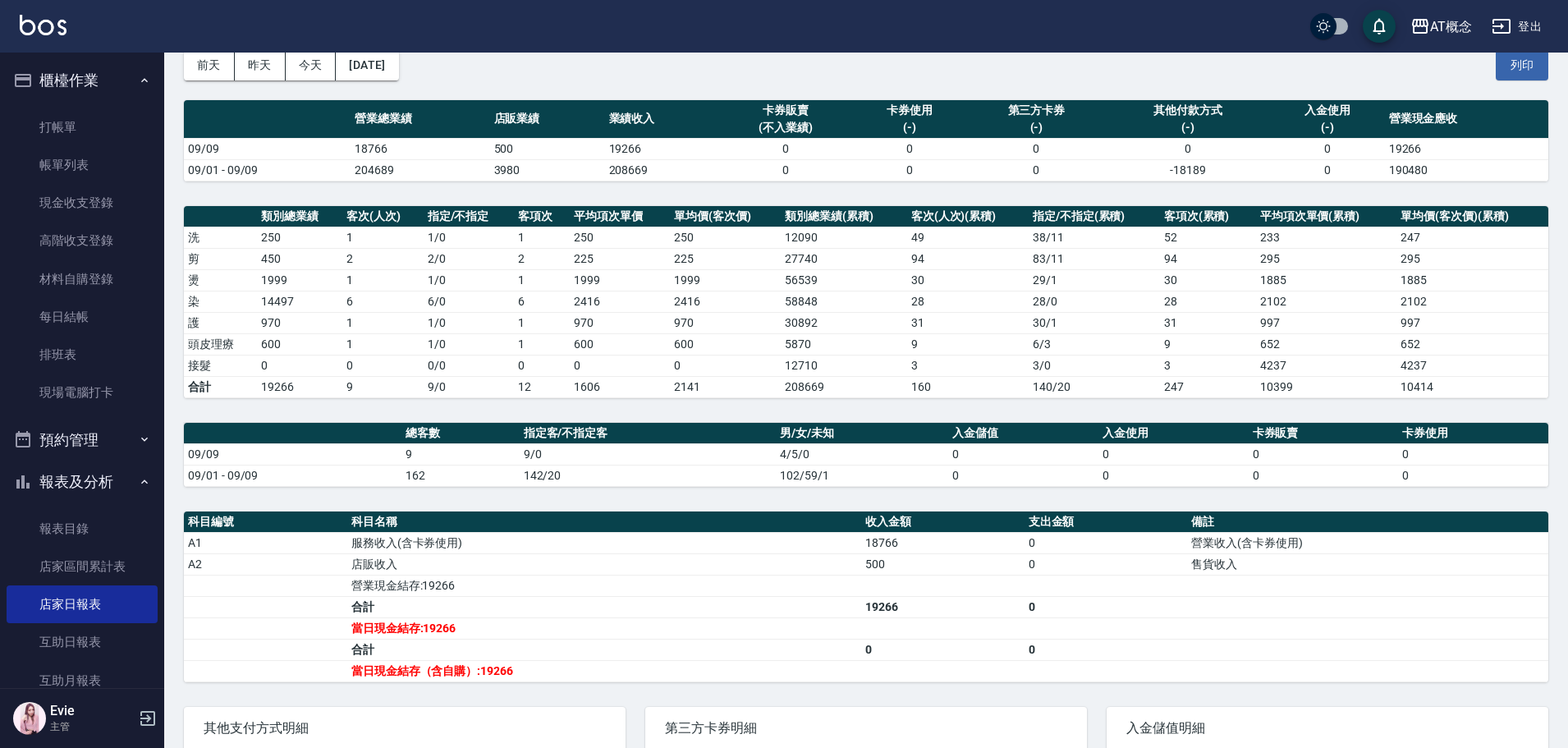
scroll to position [164, 0]
